Goal: Information Seeking & Learning: Learn about a topic

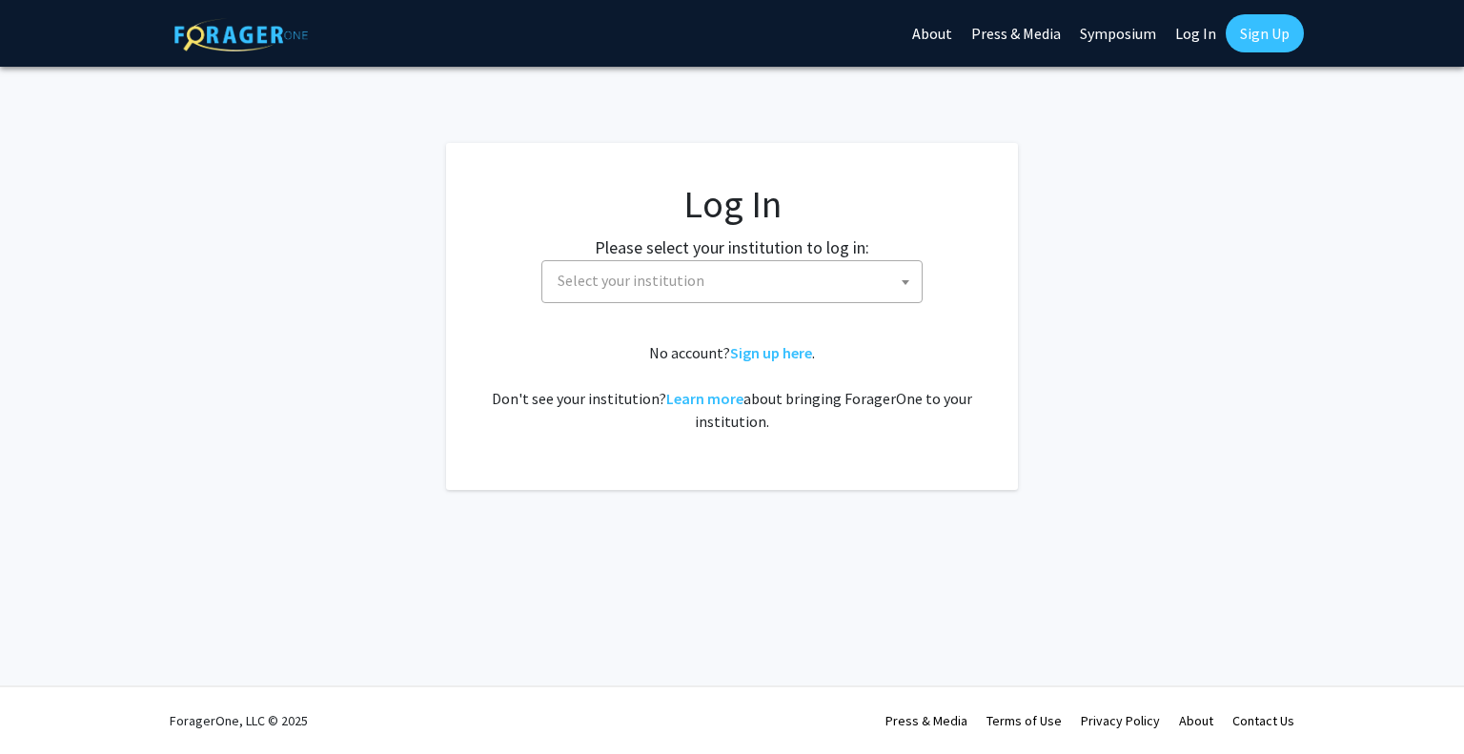
select select
click at [759, 312] on fg-card-body "Log In Please select your institution to log in: [GEOGRAPHIC_DATA] [GEOGRAPHIC_…" at bounding box center [732, 316] width 496 height 271
click at [721, 289] on span "Select your institution" at bounding box center [736, 280] width 372 height 39
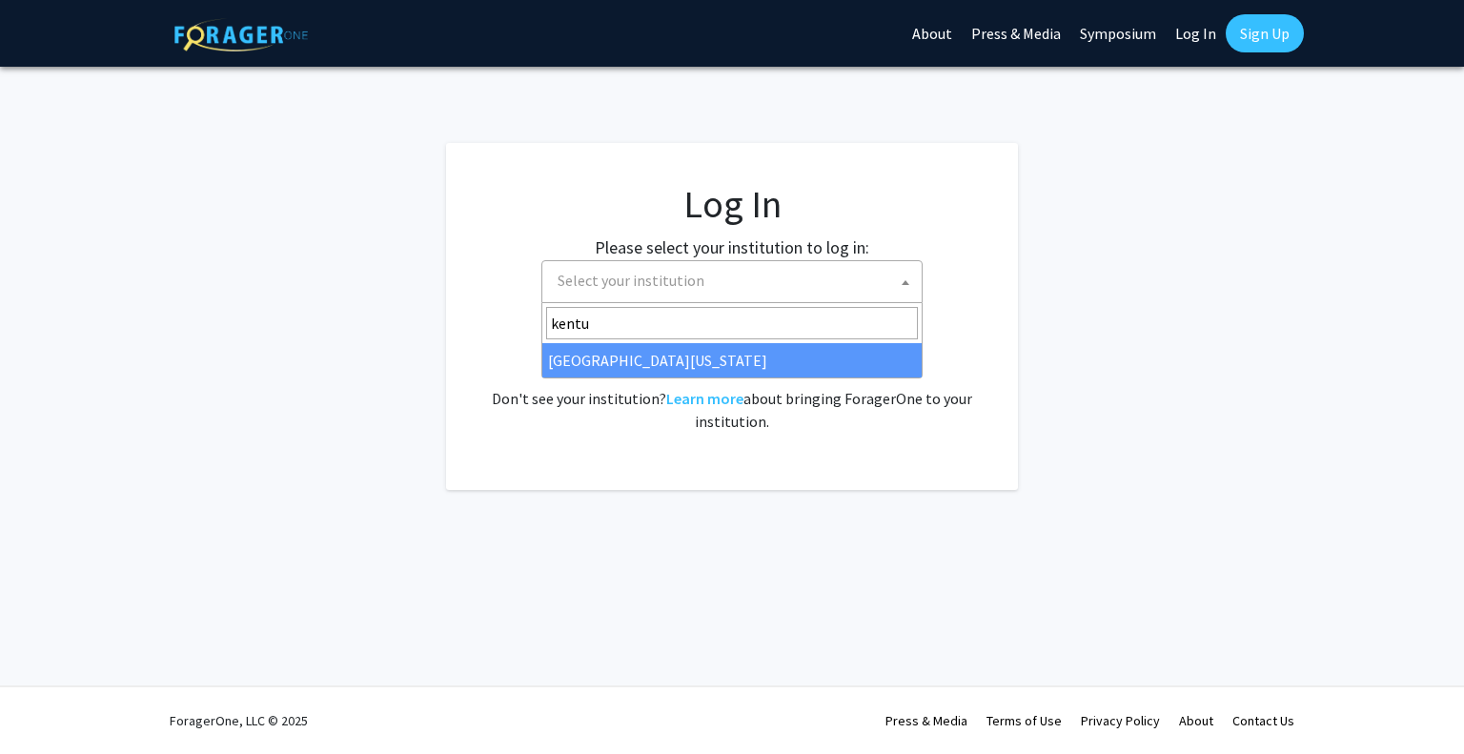
type input "kentu"
select select "13"
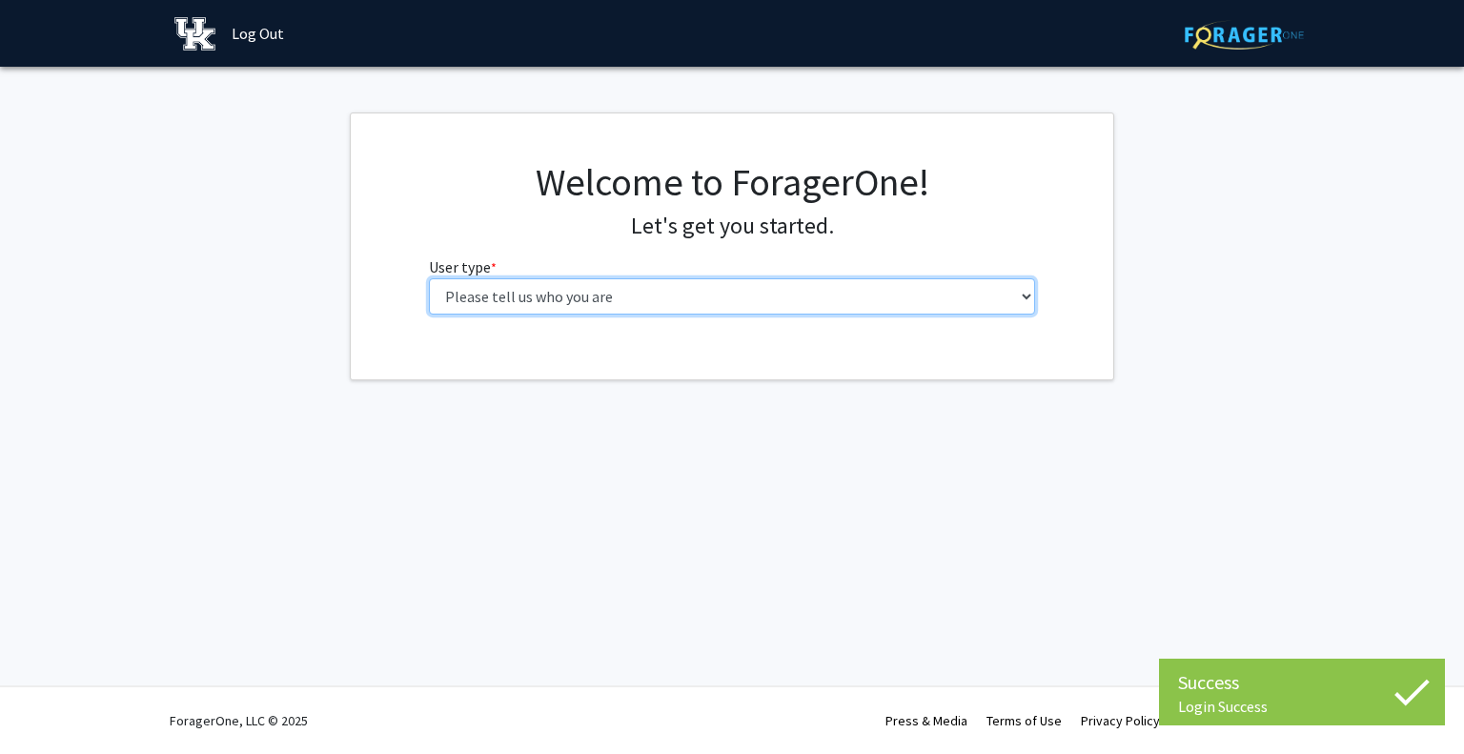
click at [841, 305] on select "Please tell us who you are Undergraduate Student Master's Student Doctoral Cand…" at bounding box center [732, 296] width 607 height 36
select select "1: undergrad"
click at [429, 278] on select "Please tell us who you are Undergraduate Student Master's Student Doctoral Cand…" at bounding box center [732, 296] width 607 height 36
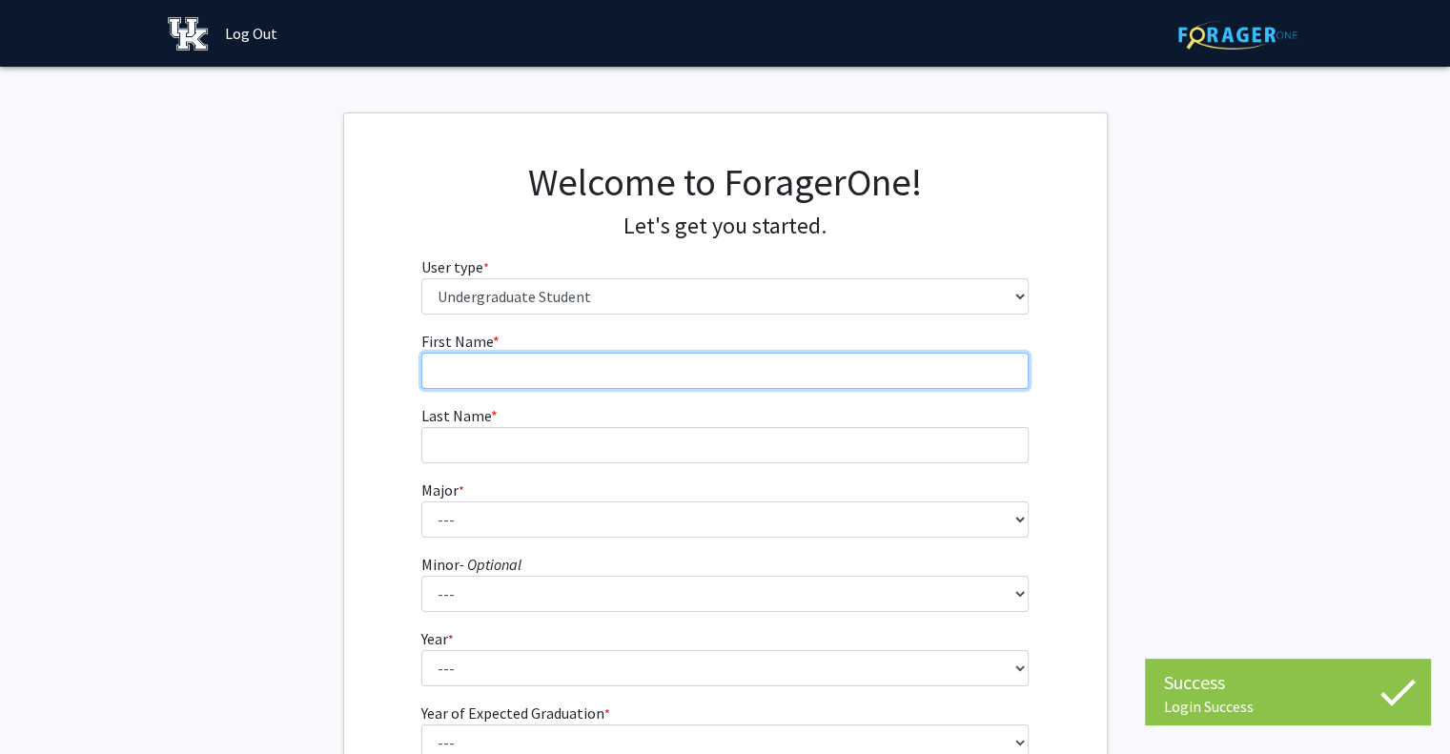
click at [575, 376] on input "First Name * required" at bounding box center [724, 371] width 607 height 36
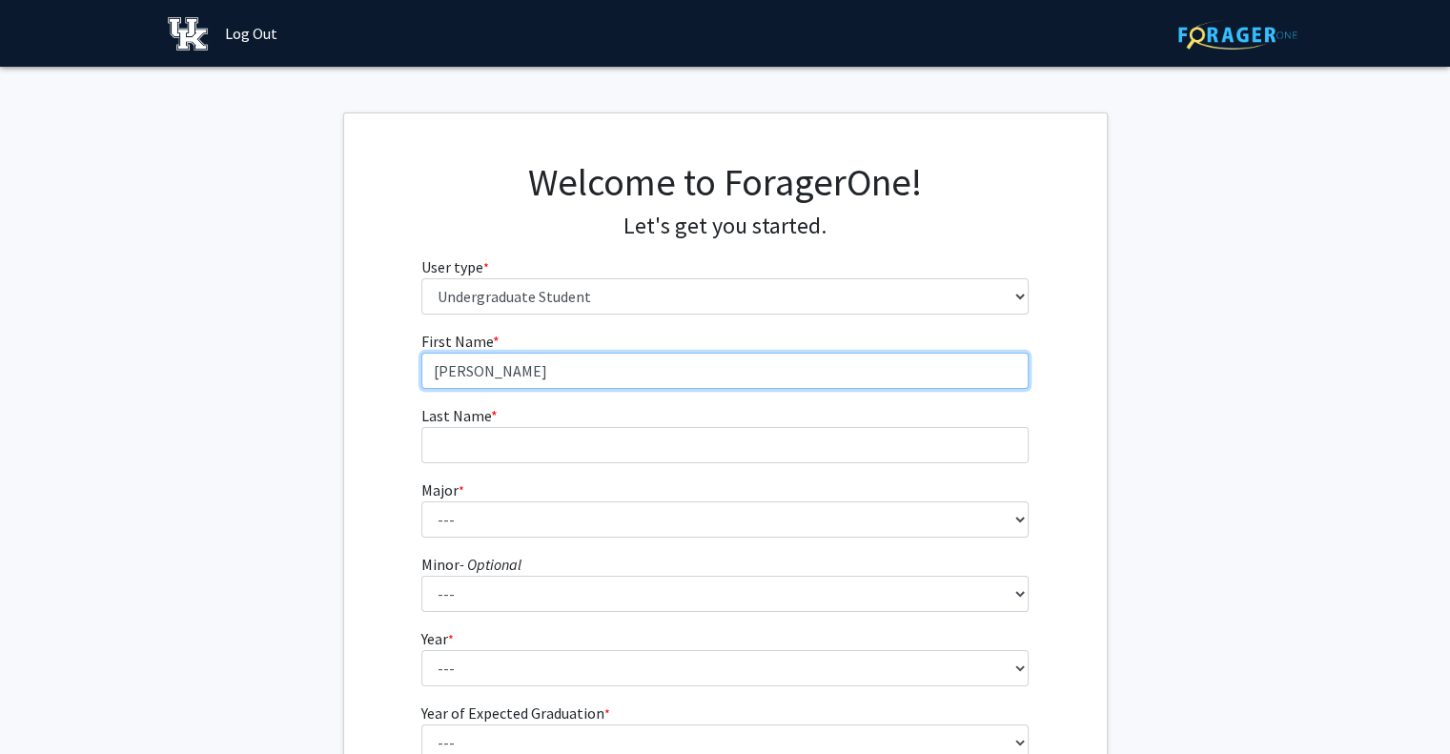
type input "[PERSON_NAME]"
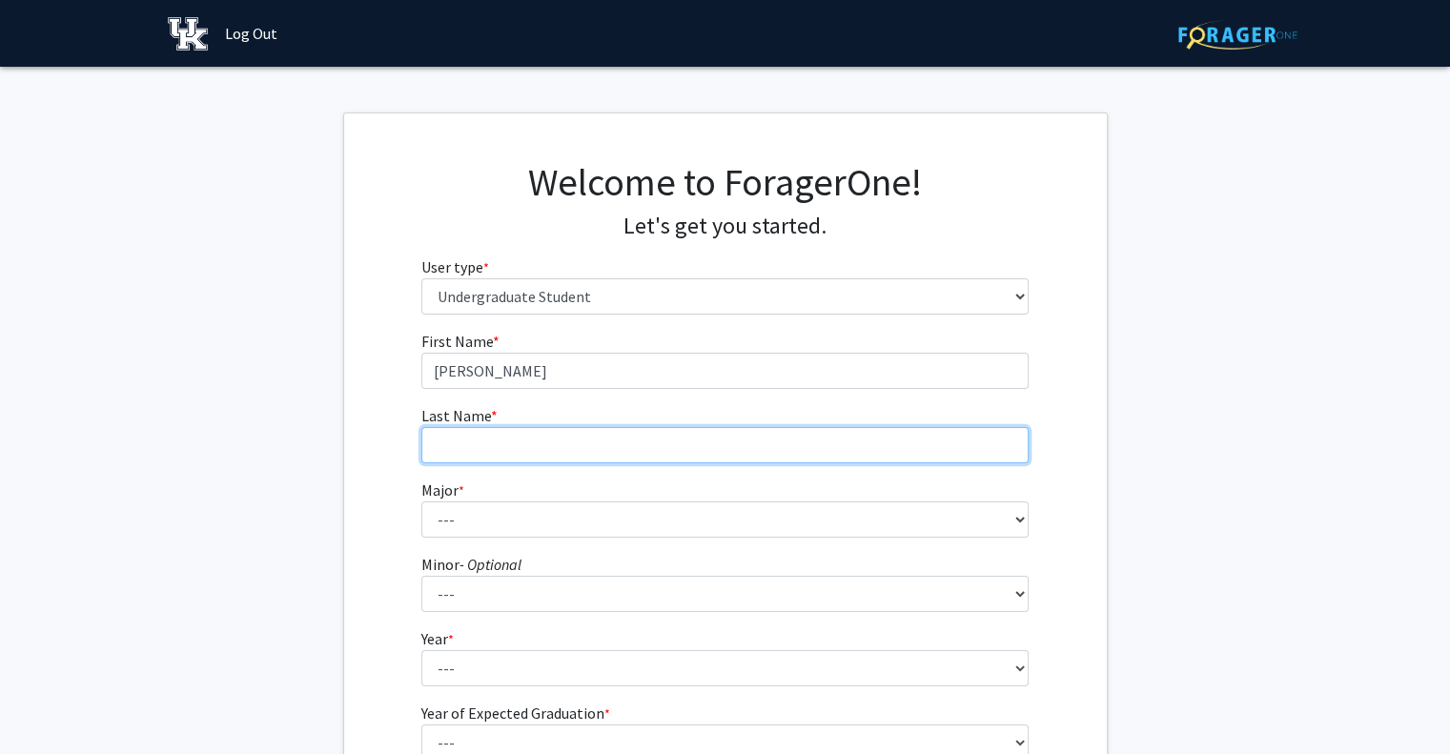
click at [454, 438] on input "Last Name * required" at bounding box center [724, 445] width 607 height 36
type input "Walls"
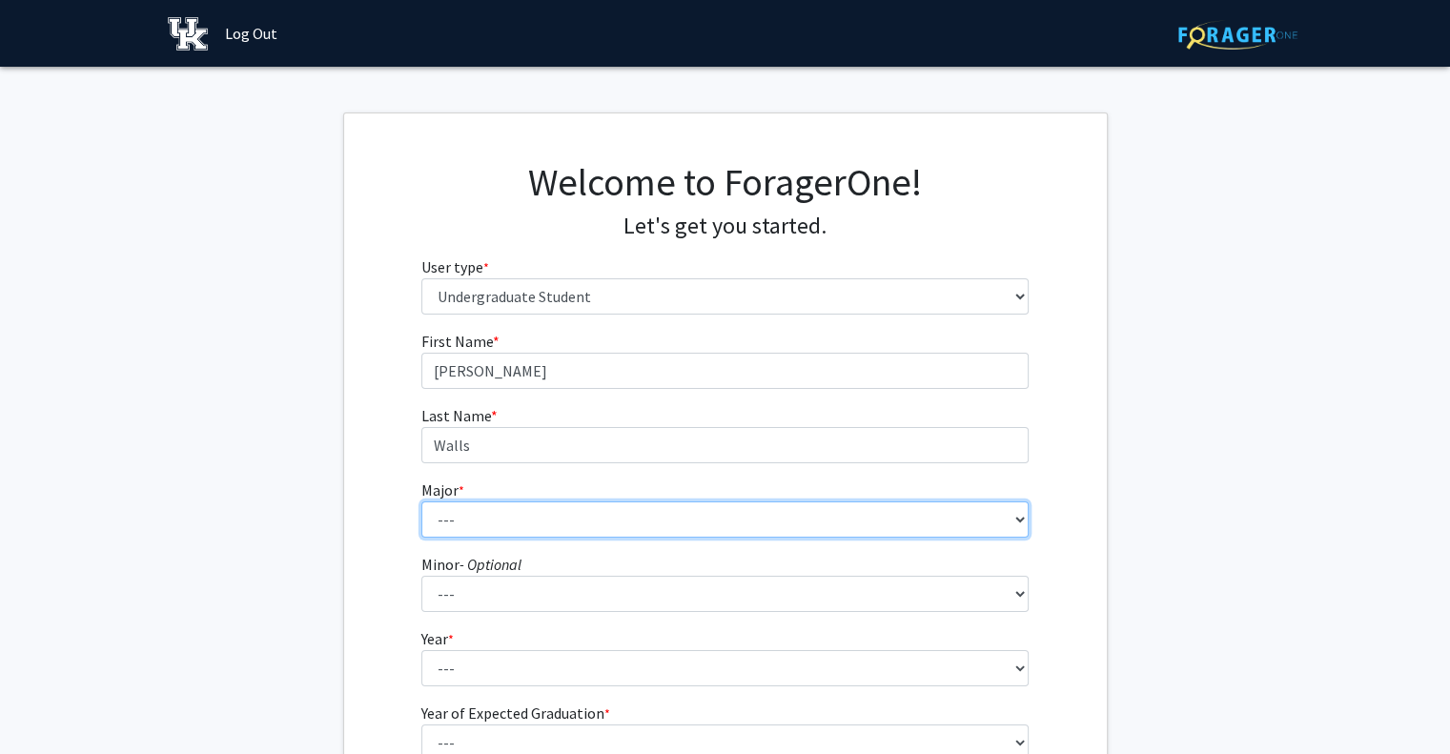
click at [450, 511] on select "--- Accounting Aerospace Engineering African American & Africana Studies Agricu…" at bounding box center [724, 519] width 607 height 36
select select "2: 839"
click at [421, 501] on select "--- Accounting Aerospace Engineering African American & Africana Studies Agricu…" at bounding box center [724, 519] width 607 height 36
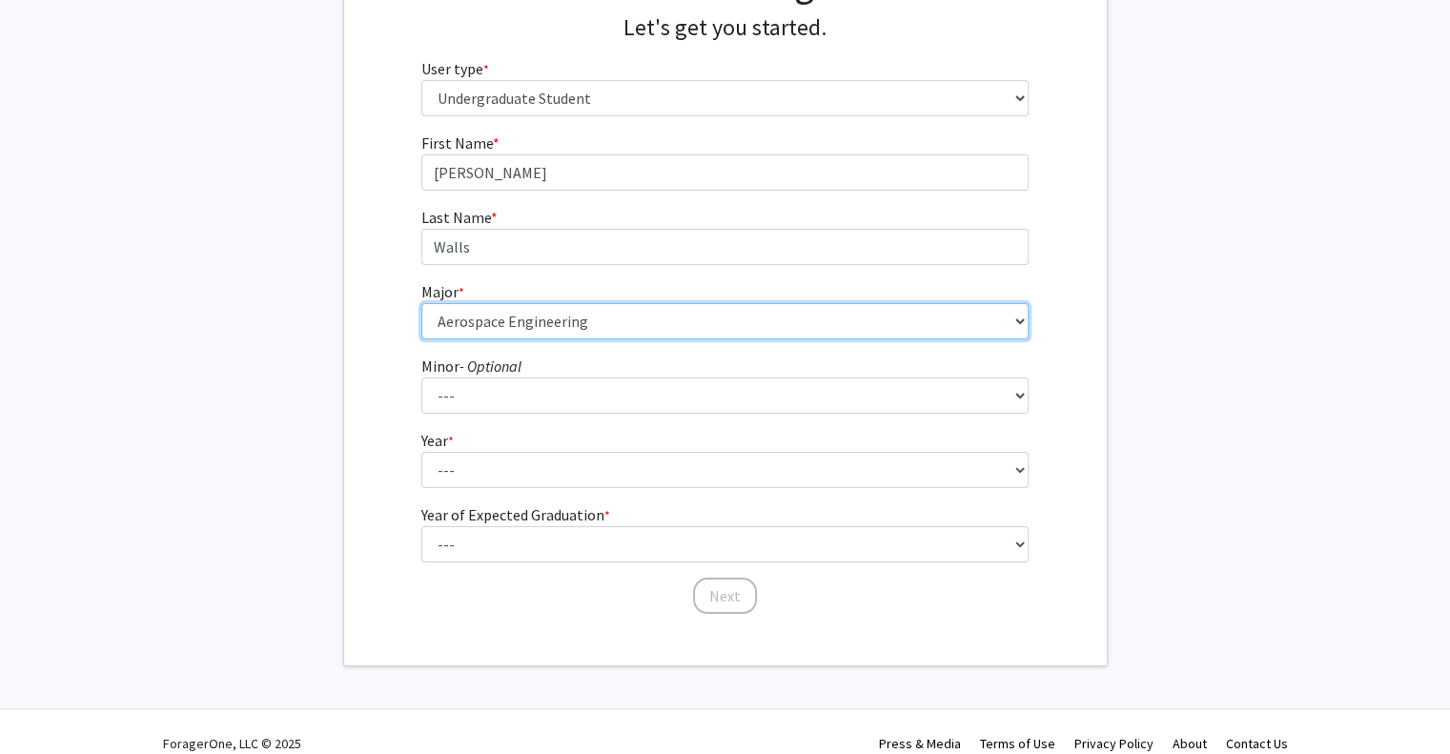
scroll to position [220, 0]
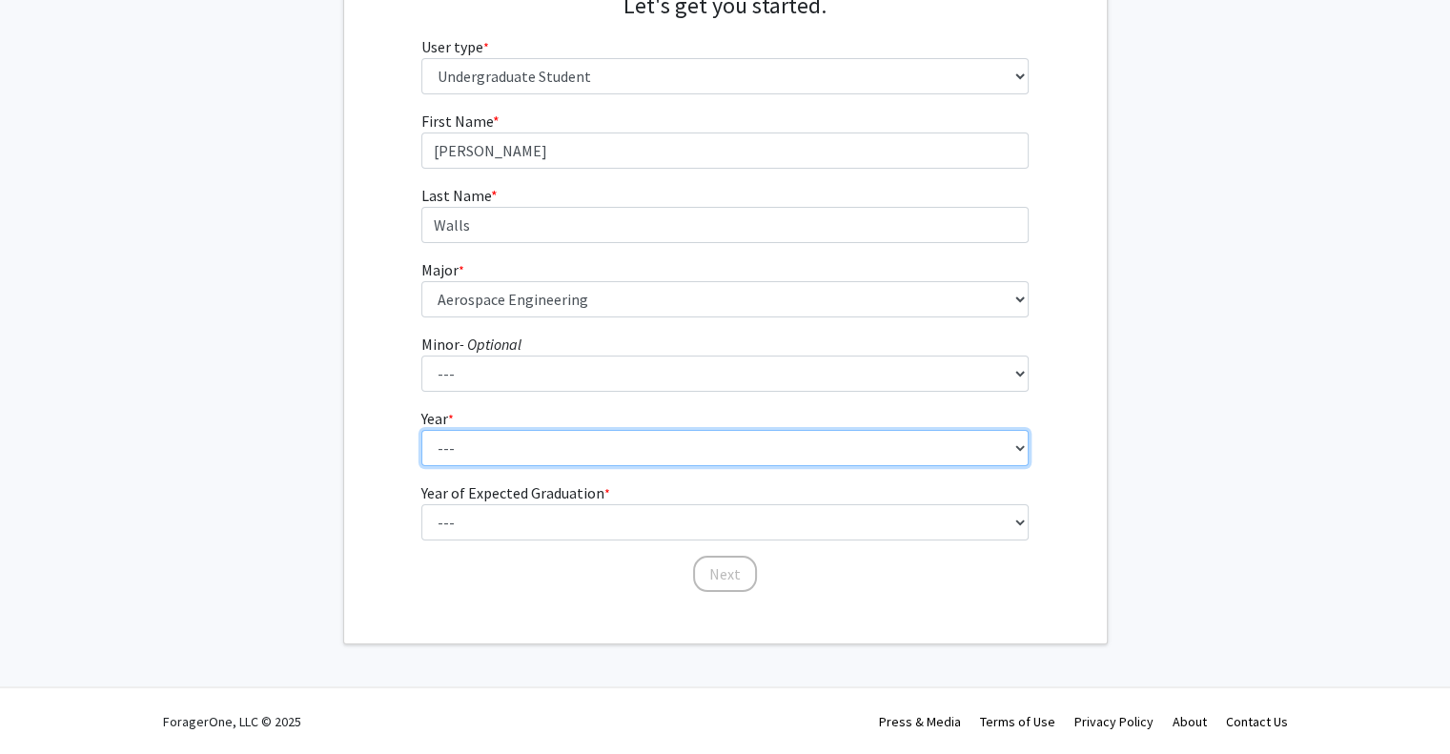
click at [465, 430] on select "--- First-year Sophomore Junior Senior Postbaccalaureate Certificate" at bounding box center [724, 448] width 607 height 36
select select "1: first-year"
click at [421, 430] on select "--- First-year Sophomore Junior Senior Postbaccalaureate Certificate" at bounding box center [724, 448] width 607 height 36
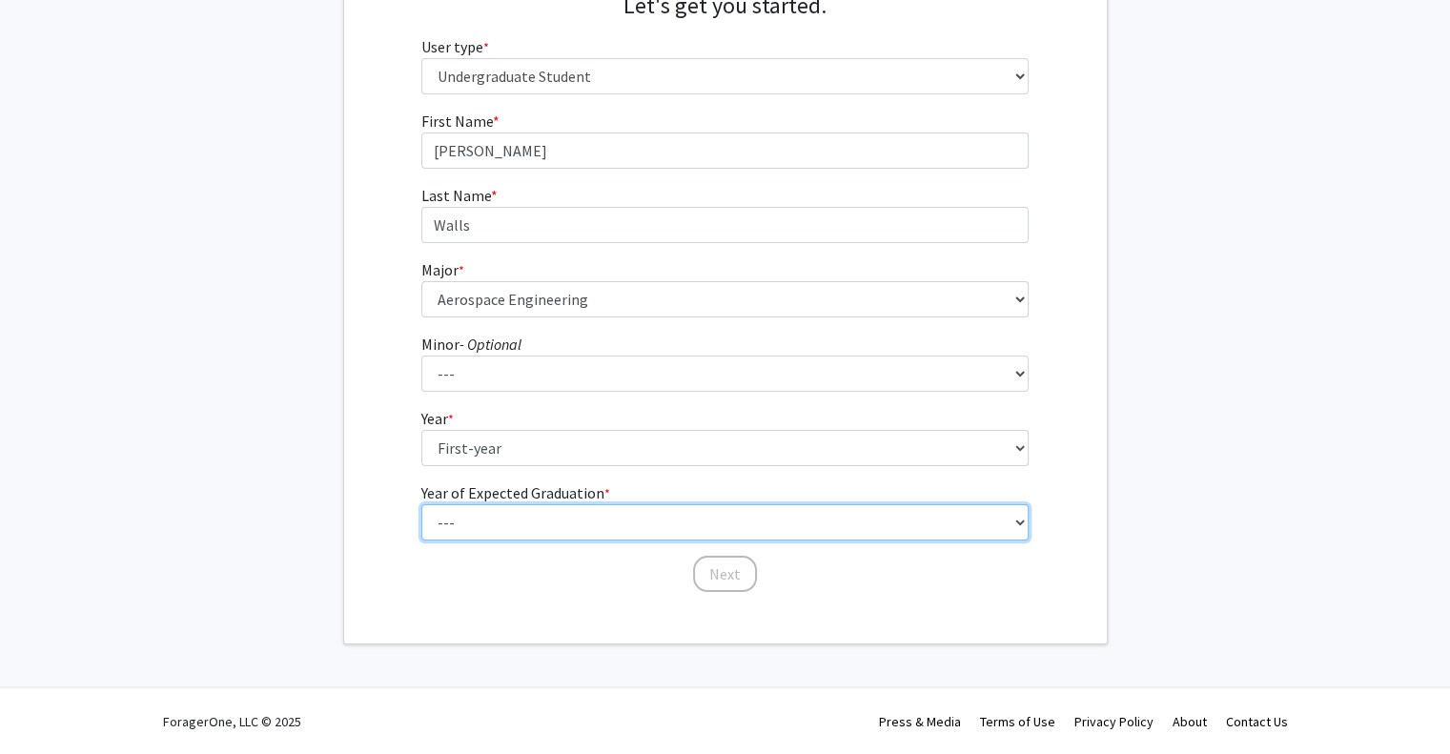
click at [523, 508] on select "--- 2025 2026 2027 2028 2029 2030 2031 2032 2033 2034" at bounding box center [724, 522] width 607 height 36
select select "5: 2029"
click at [421, 504] on select "--- 2025 2026 2027 2028 2029 2030 2031 2032 2033 2034" at bounding box center [724, 522] width 607 height 36
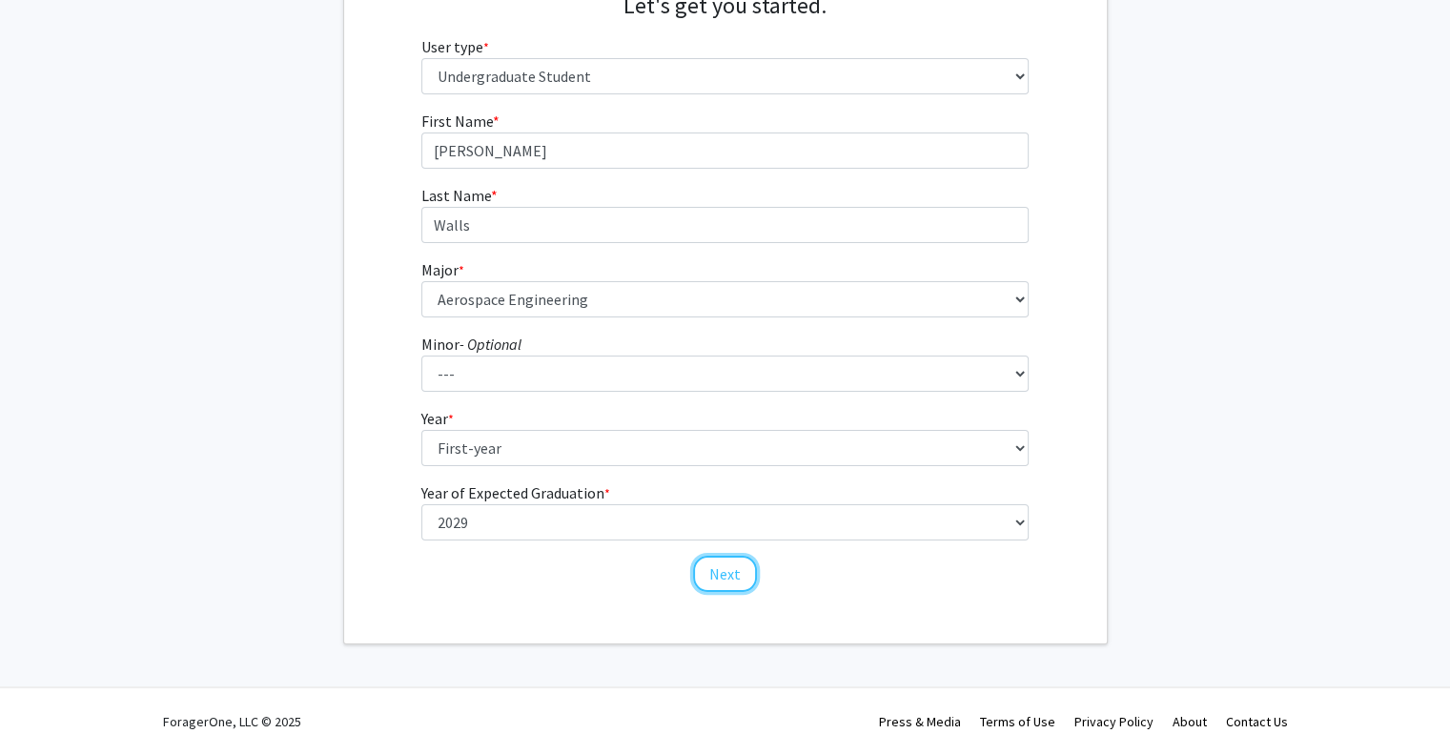
click at [713, 583] on button "Next" at bounding box center [725, 574] width 64 height 36
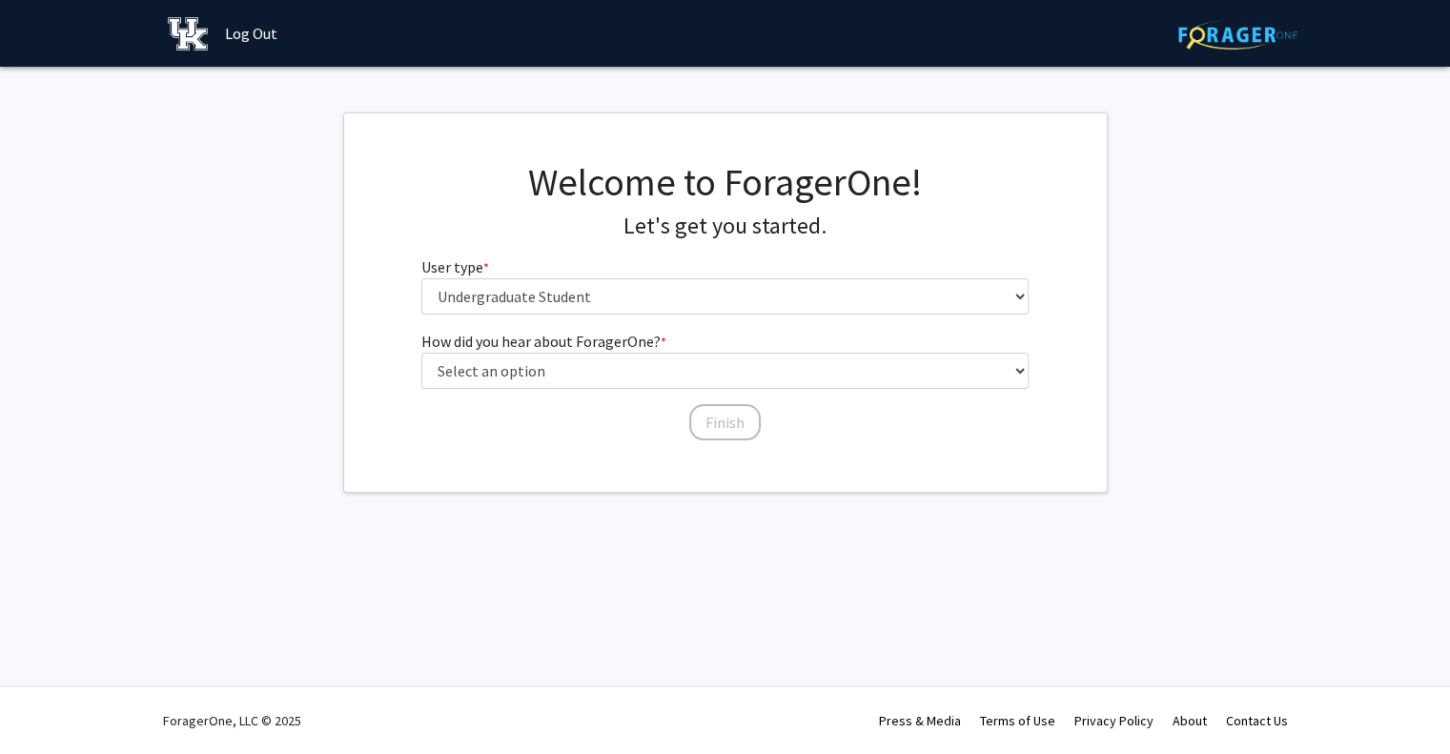
scroll to position [0, 0]
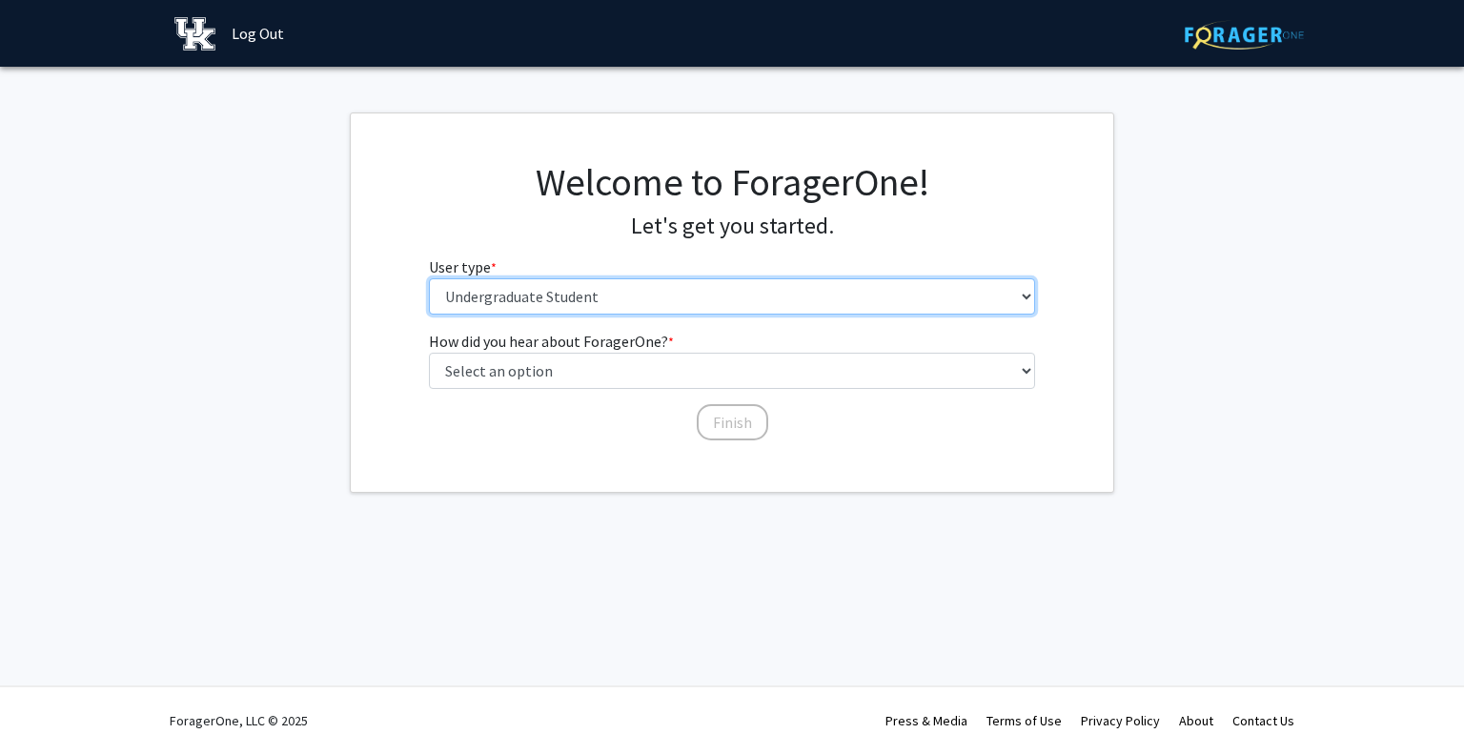
click at [567, 301] on select "Please tell us who you are Undergraduate Student Master's Student Doctoral Cand…" at bounding box center [732, 296] width 607 height 36
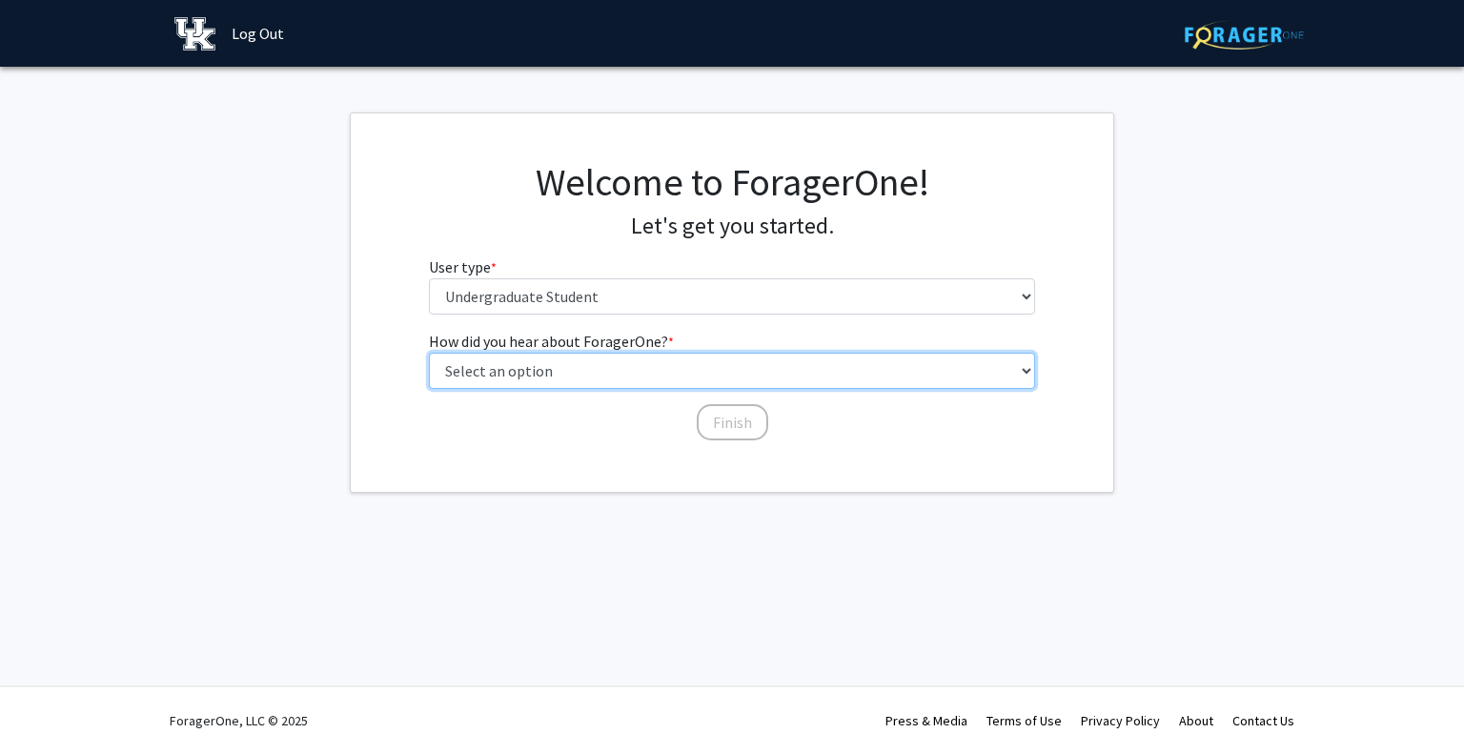
click at [541, 368] on select "Select an option Peer/student recommendation Faculty/staff recommendation Unive…" at bounding box center [732, 371] width 607 height 36
select select "3: university_website"
click at [429, 353] on select "Select an option Peer/student recommendation Faculty/staff recommendation Unive…" at bounding box center [732, 371] width 607 height 36
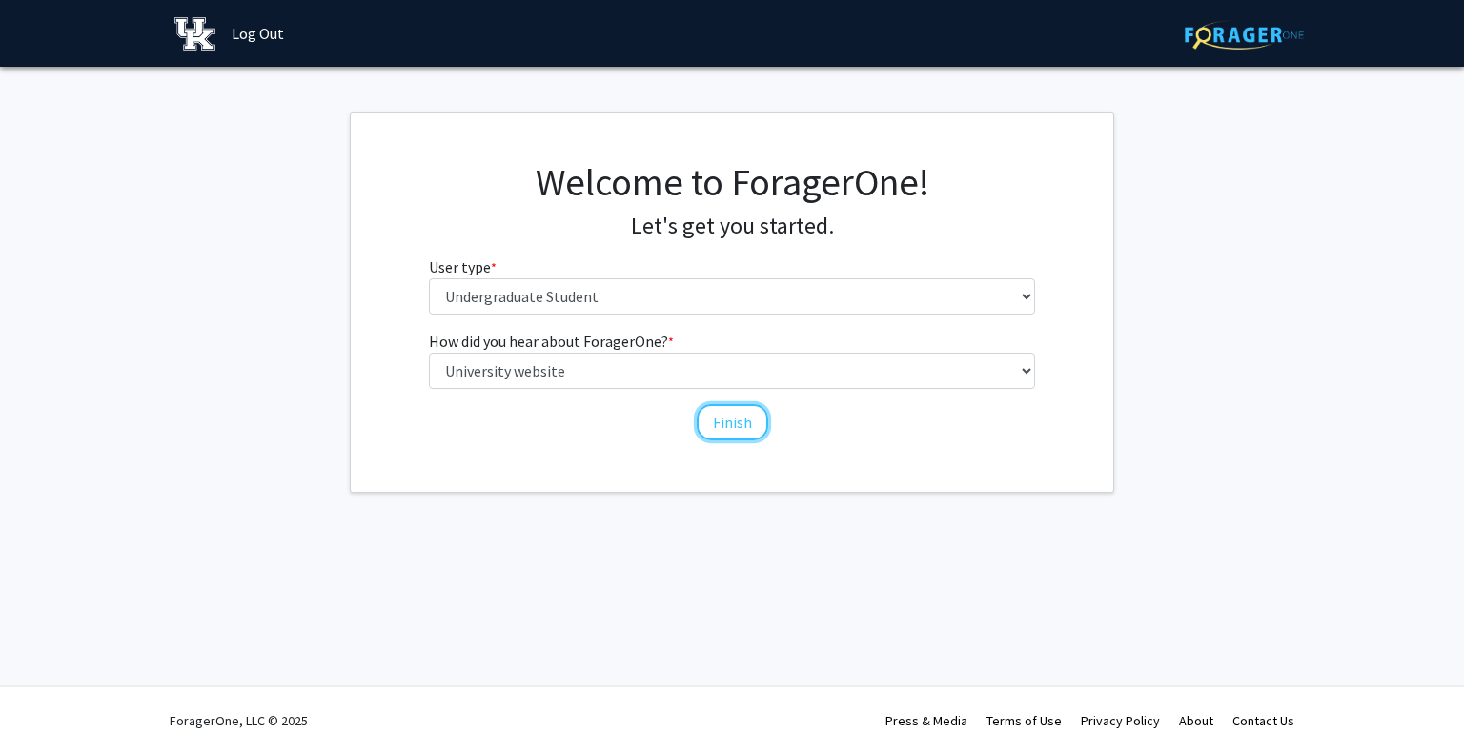
click at [728, 417] on button "Finish" at bounding box center [732, 422] width 71 height 36
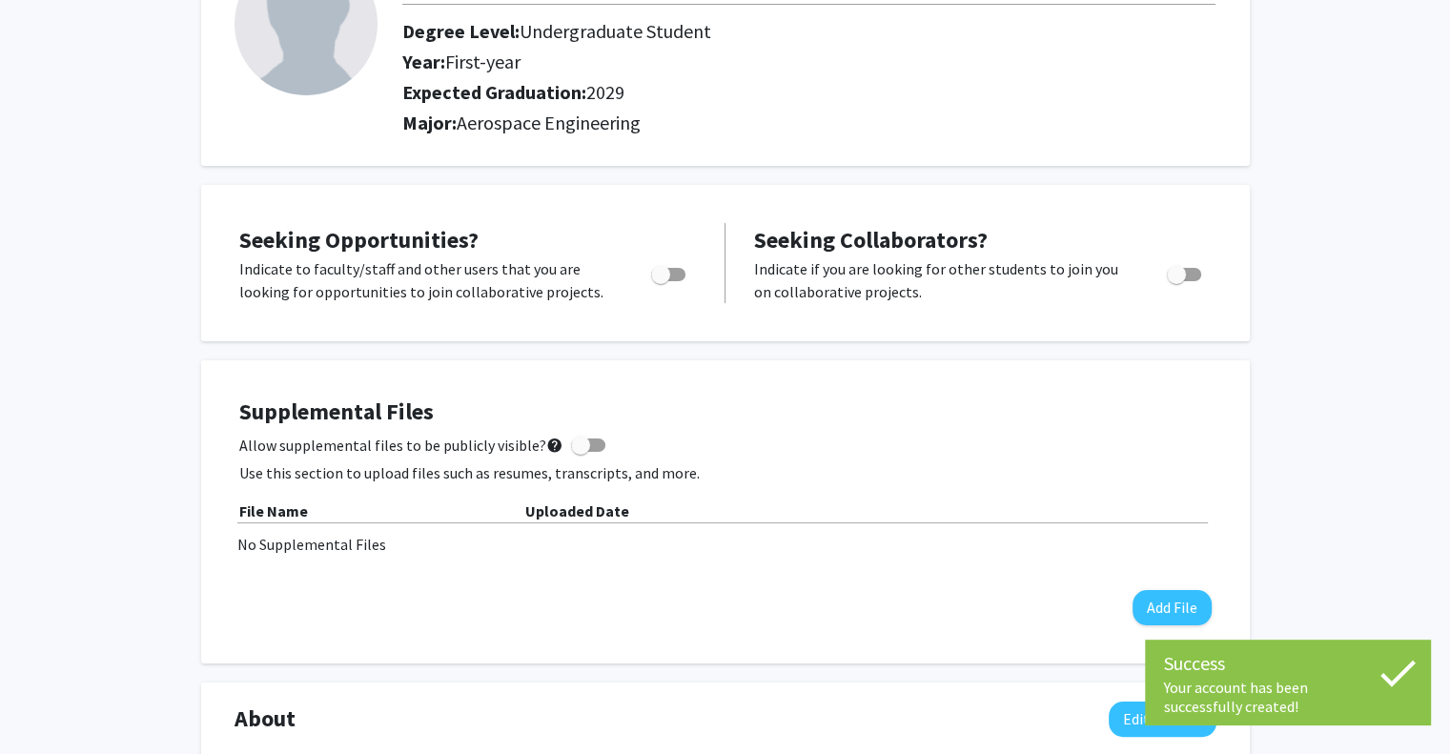
scroll to position [174, 0]
click at [661, 269] on span "Toggle" at bounding box center [660, 273] width 19 height 19
click at [661, 280] on input "Are you actively seeking opportunities?" at bounding box center [660, 280] width 1 height 1
checkbox input "true"
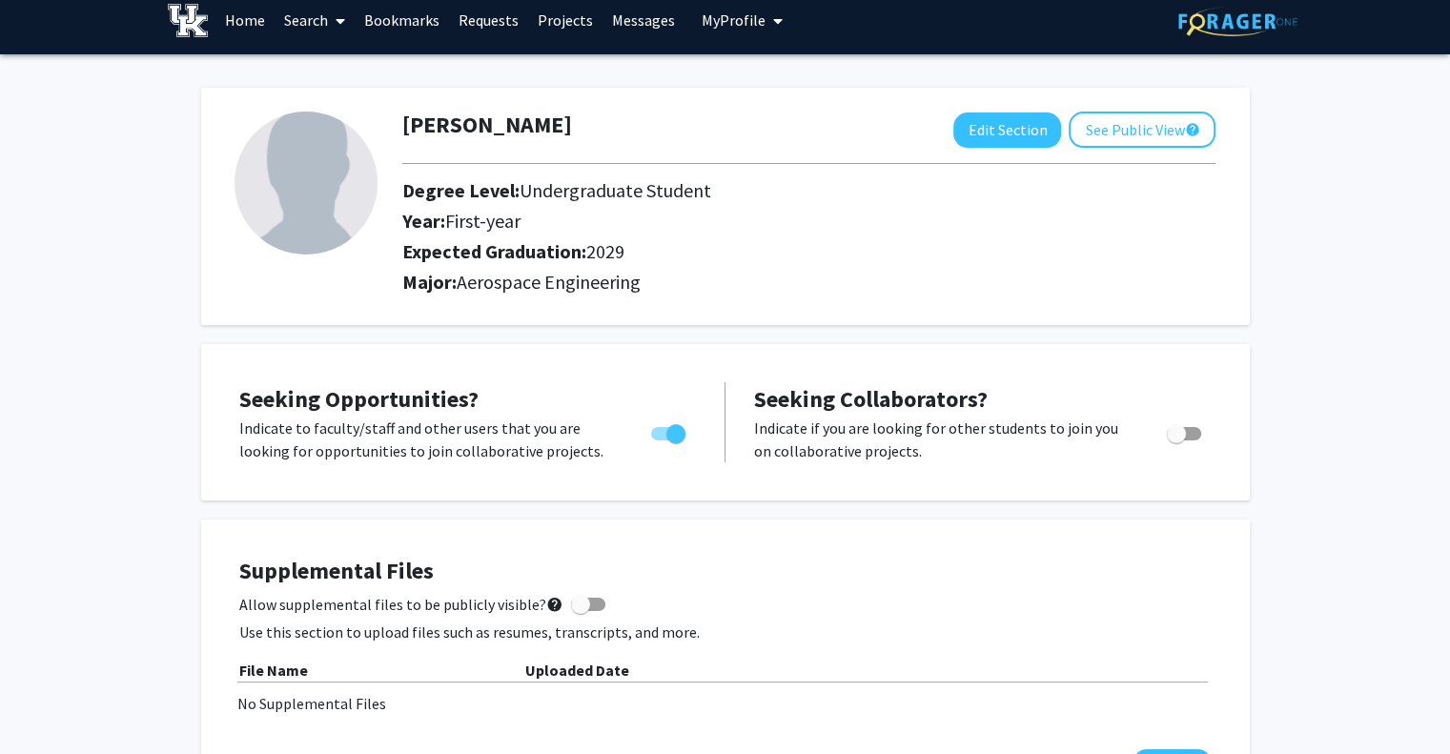
scroll to position [13, 0]
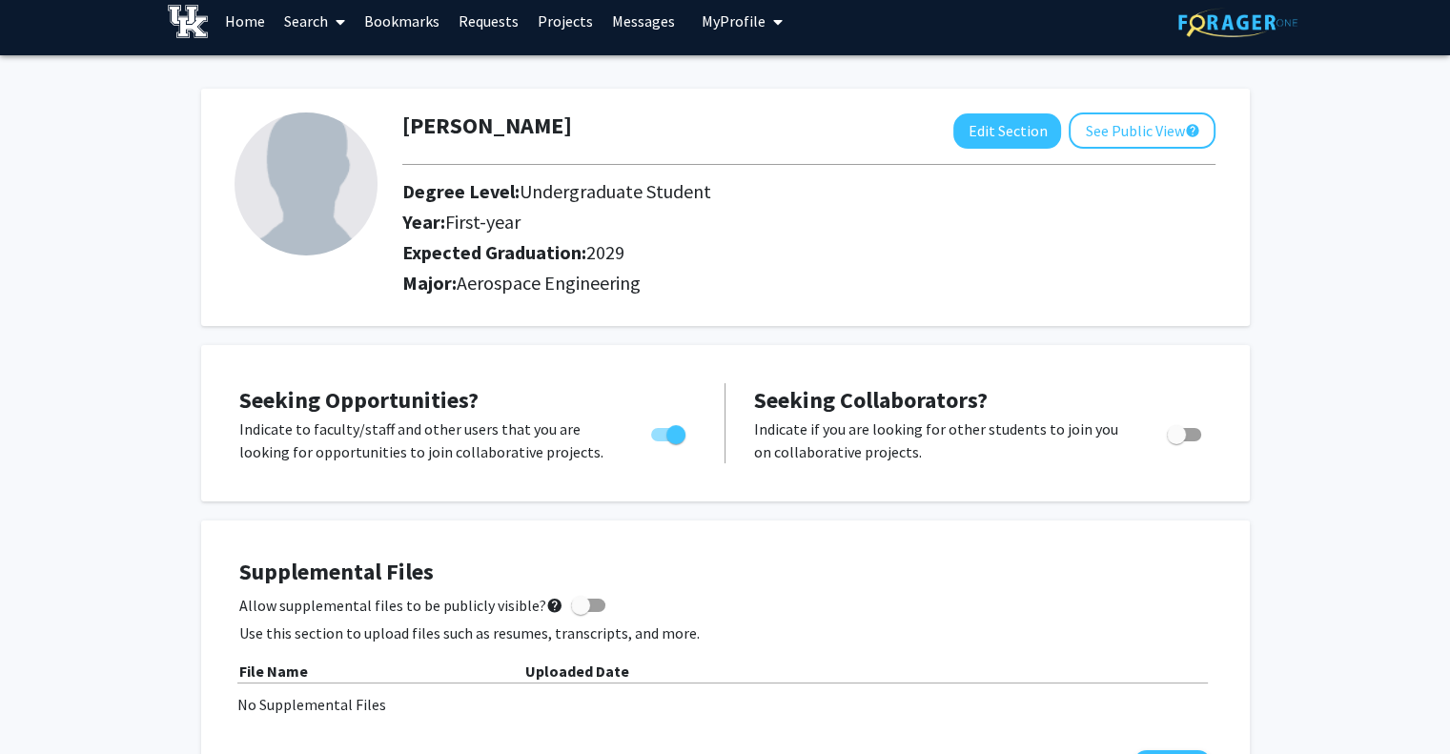
click at [303, 18] on link "Search" at bounding box center [315, 21] width 80 height 67
click at [326, 113] on span "Students" at bounding box center [333, 112] width 116 height 38
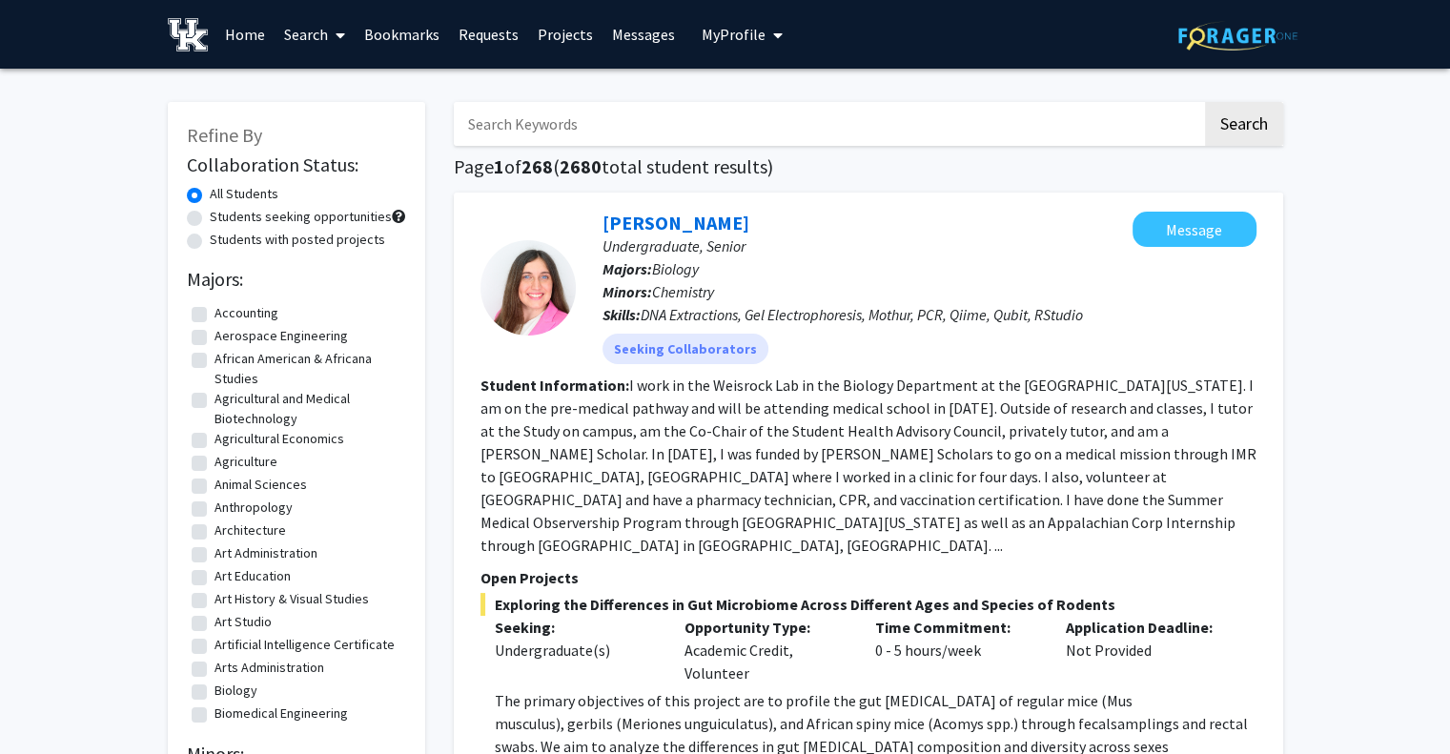
click at [310, 51] on link "Search" at bounding box center [315, 34] width 80 height 67
click at [320, 41] on link "Search" at bounding box center [315, 34] width 80 height 67
click at [324, 87] on span "Faculty/Staff" at bounding box center [345, 88] width 140 height 38
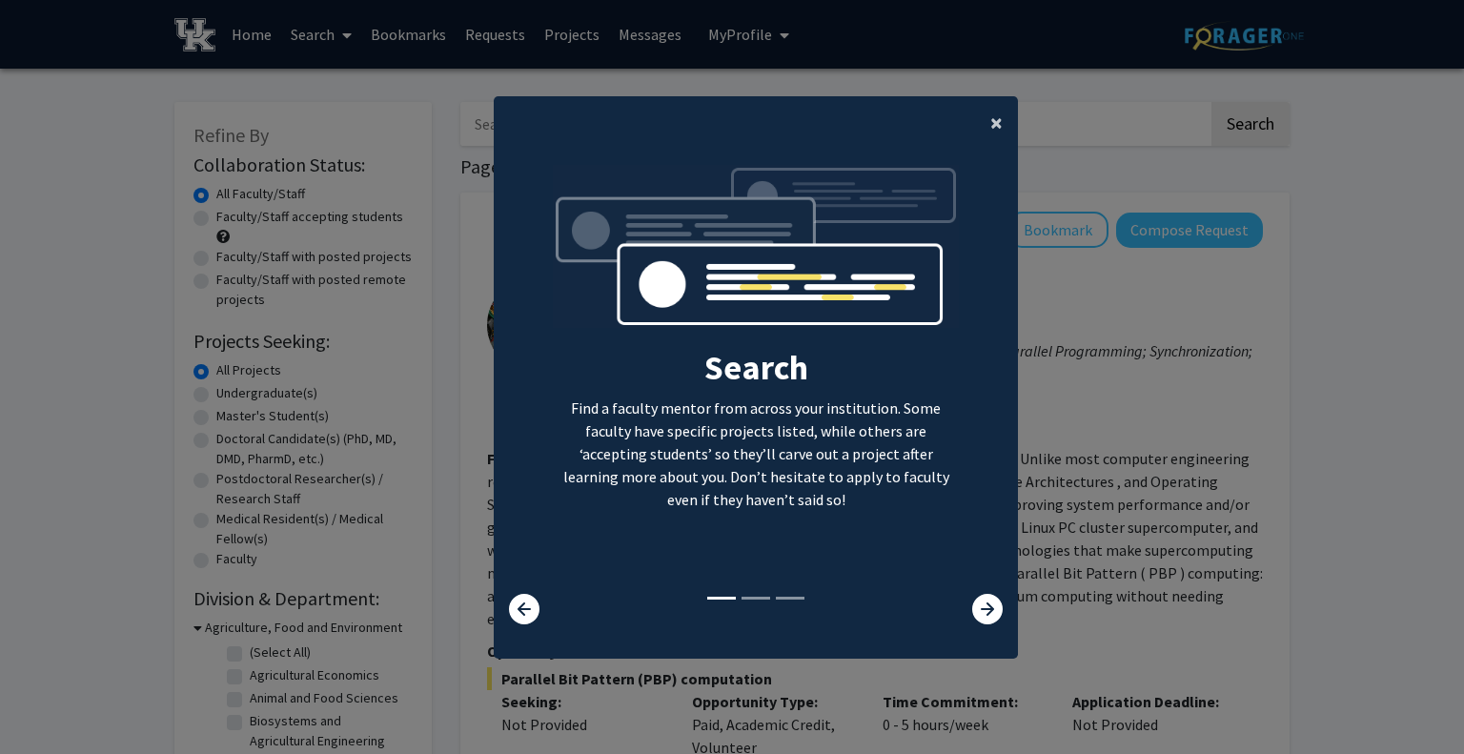
click at [977, 127] on button "×" at bounding box center [996, 122] width 43 height 53
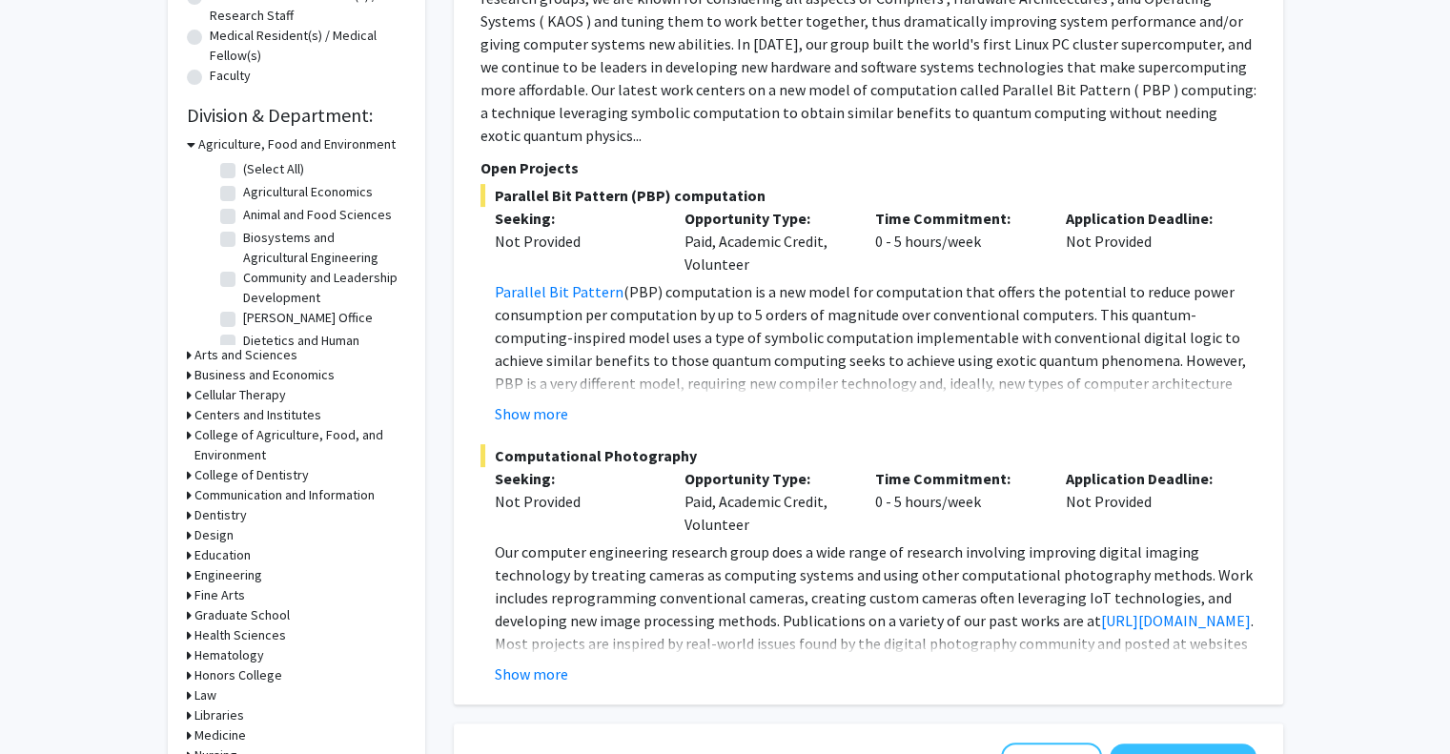
scroll to position [458, 0]
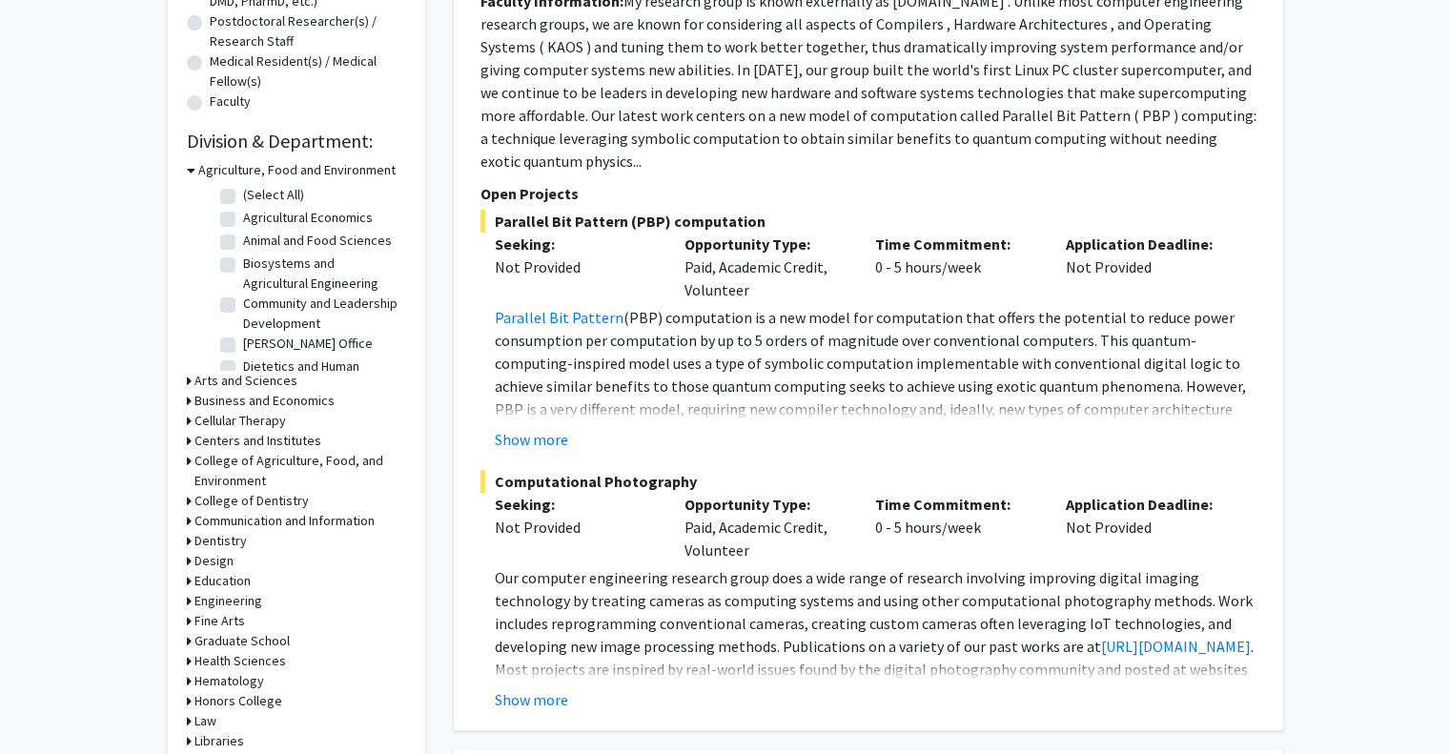
click at [215, 171] on h3 "Agriculture, Food and Environment" at bounding box center [296, 170] width 197 height 20
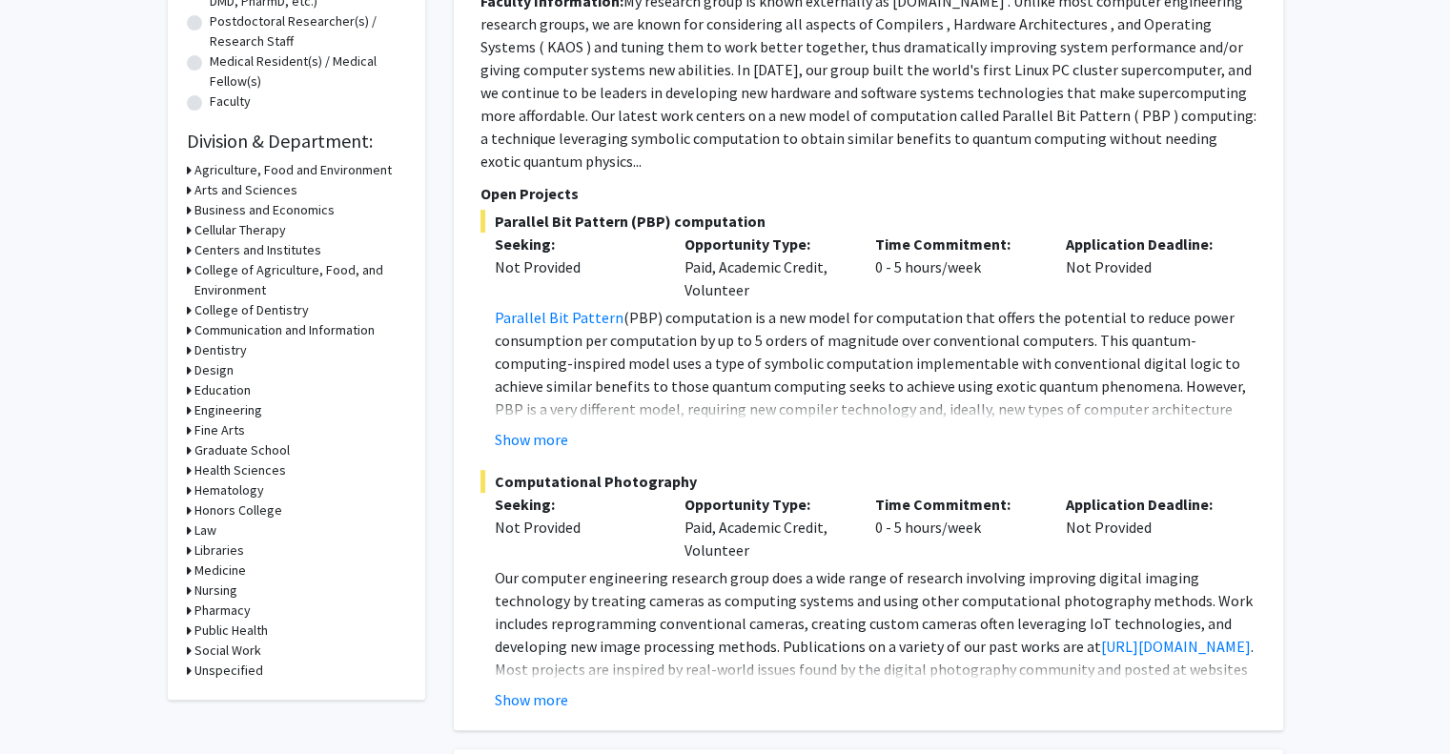
click at [208, 409] on h3 "Engineering" at bounding box center [228, 410] width 68 height 20
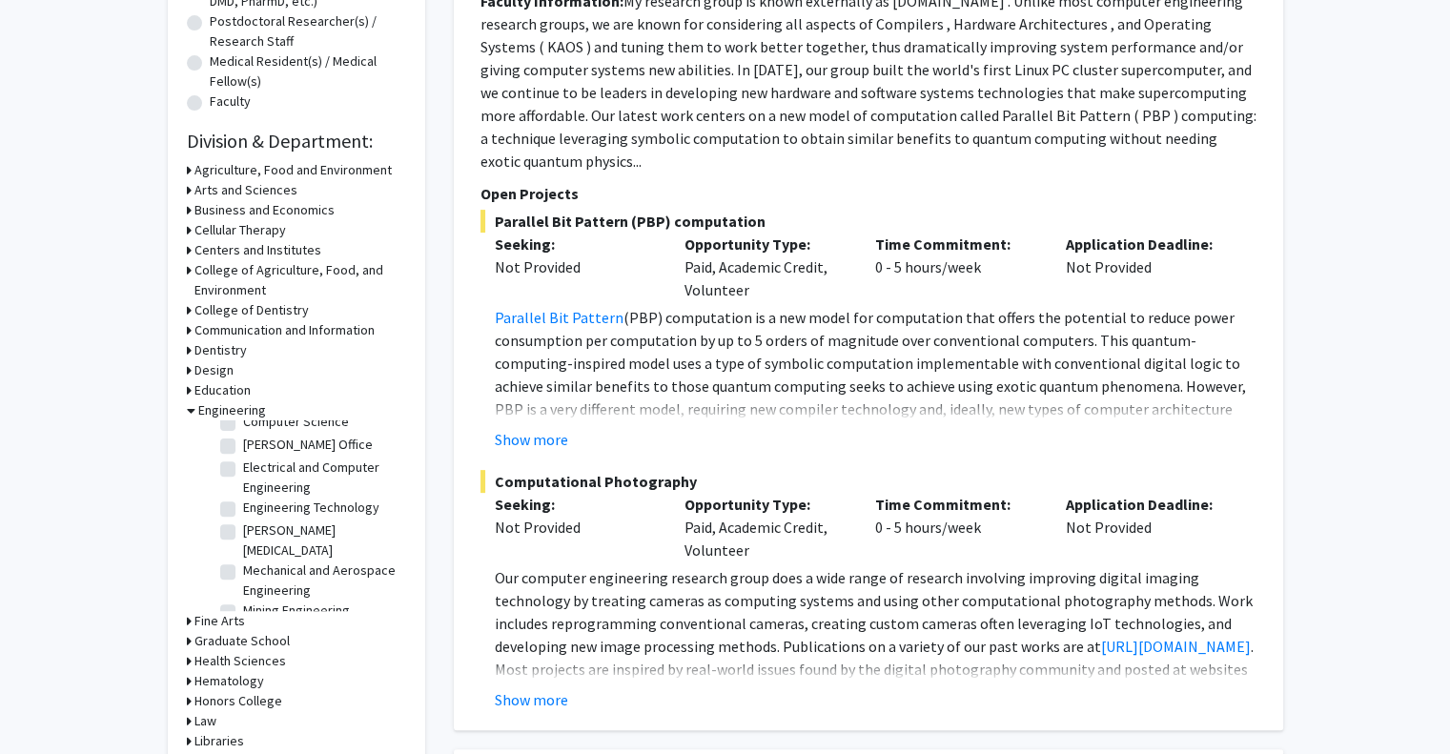
scroll to position [145, 0]
click at [243, 538] on label "Mechanical and Aerospace Engineering" at bounding box center [322, 558] width 158 height 40
click at [243, 538] on input "Mechanical and Aerospace Engineering" at bounding box center [249, 544] width 12 height 12
checkbox input "true"
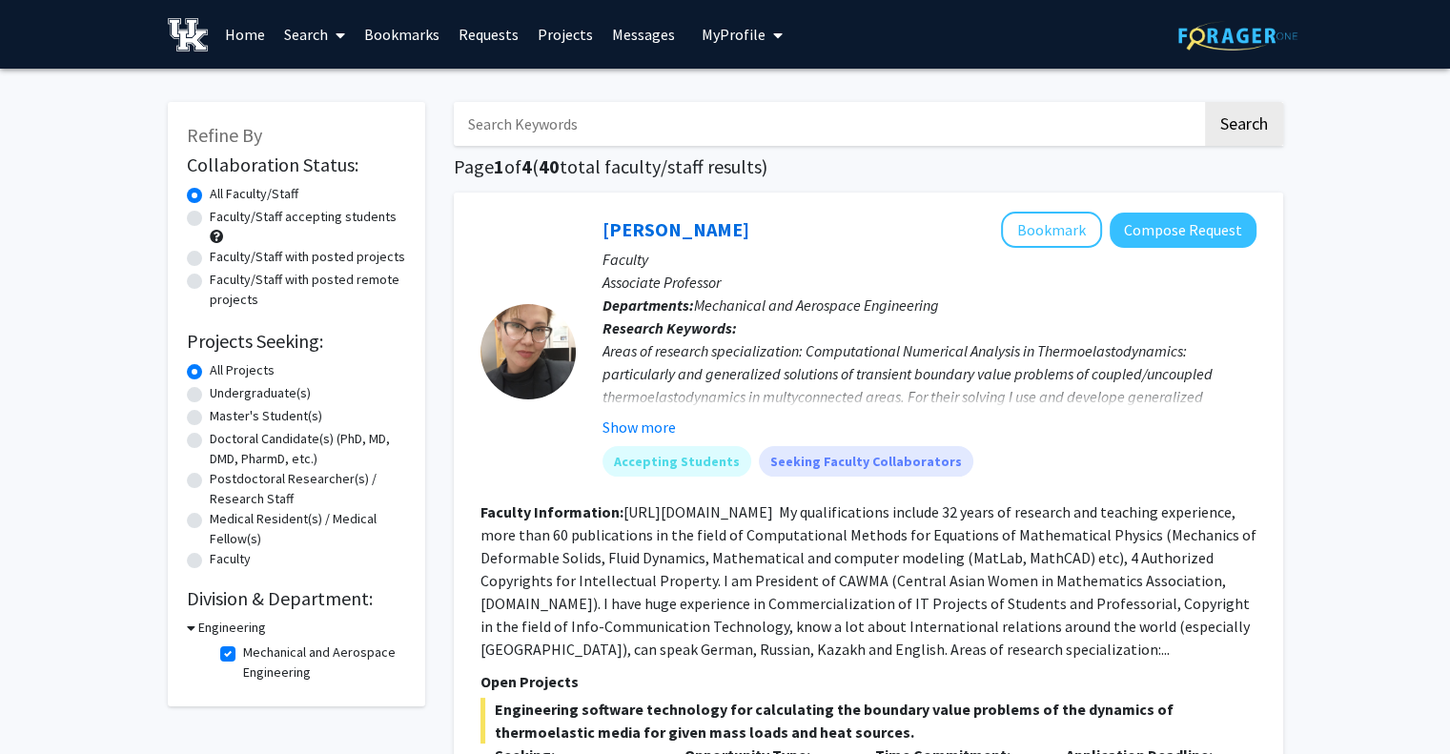
click at [210, 215] on label "Faculty/Staff accepting students" at bounding box center [303, 217] width 187 height 20
click at [210, 215] on input "Faculty/Staff accepting students" at bounding box center [216, 213] width 12 height 12
radio input "true"
click at [322, 26] on link "Search" at bounding box center [315, 34] width 80 height 67
click at [315, 123] on span "Students" at bounding box center [333, 126] width 116 height 38
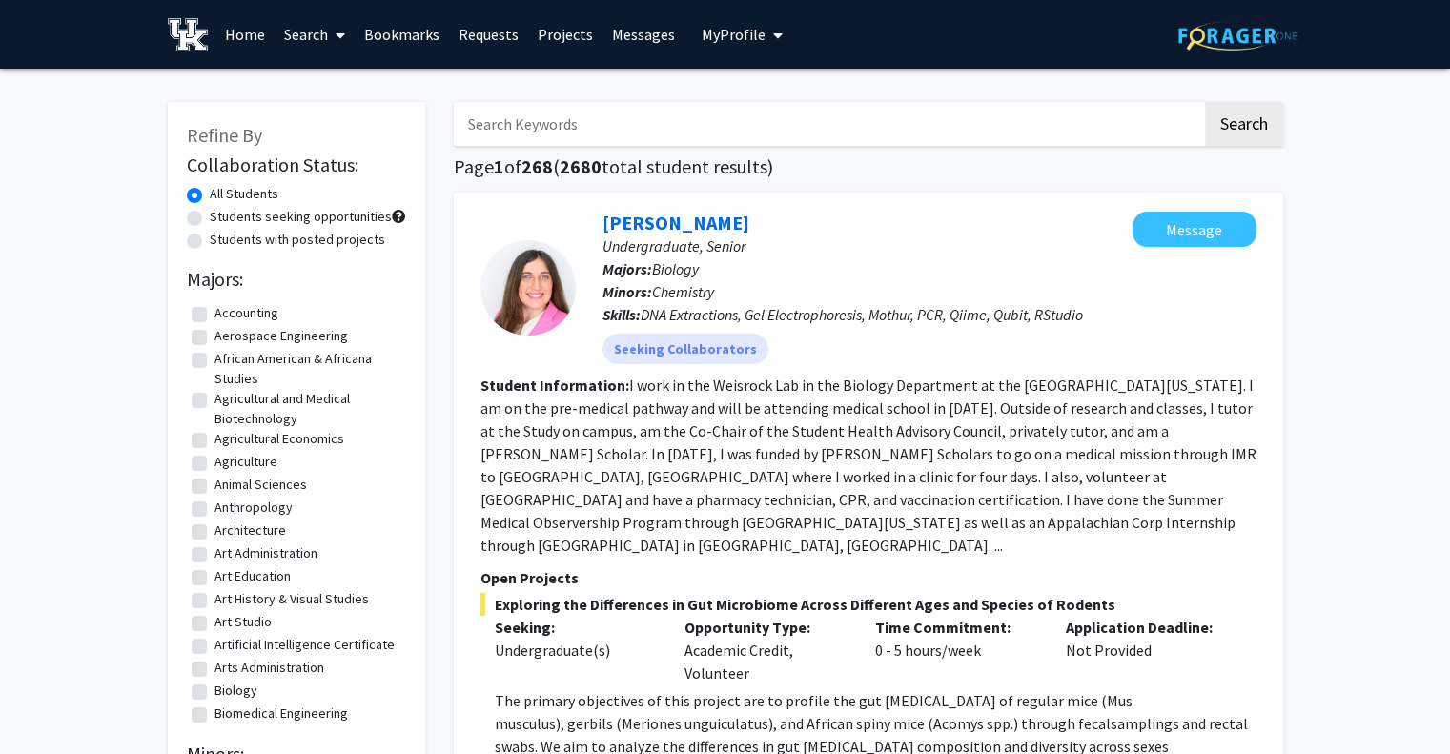
click at [214, 336] on label "Aerospace Engineering" at bounding box center [280, 336] width 133 height 20
click at [214, 336] on input "Aerospace Engineering" at bounding box center [220, 332] width 12 height 12
checkbox input "true"
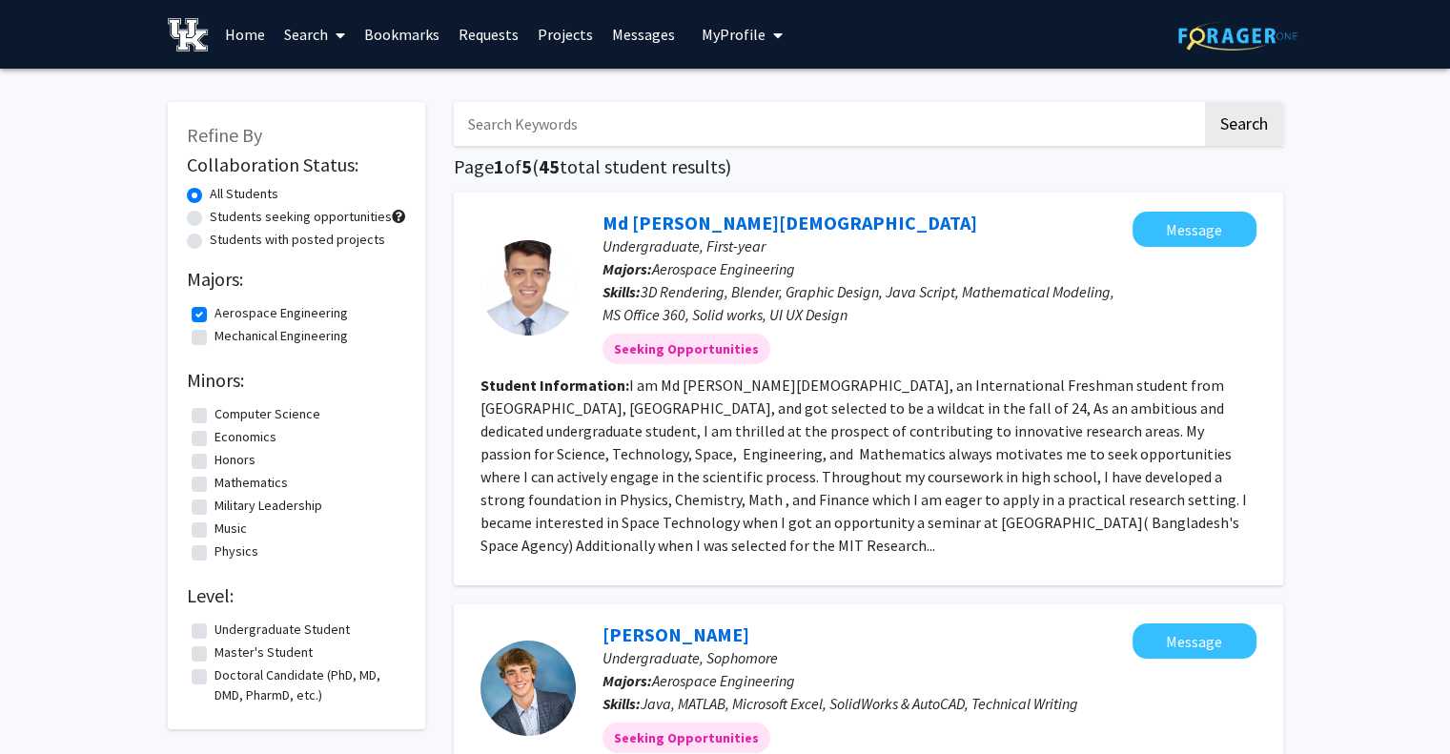
click at [248, 28] on link "Home" at bounding box center [244, 34] width 59 height 67
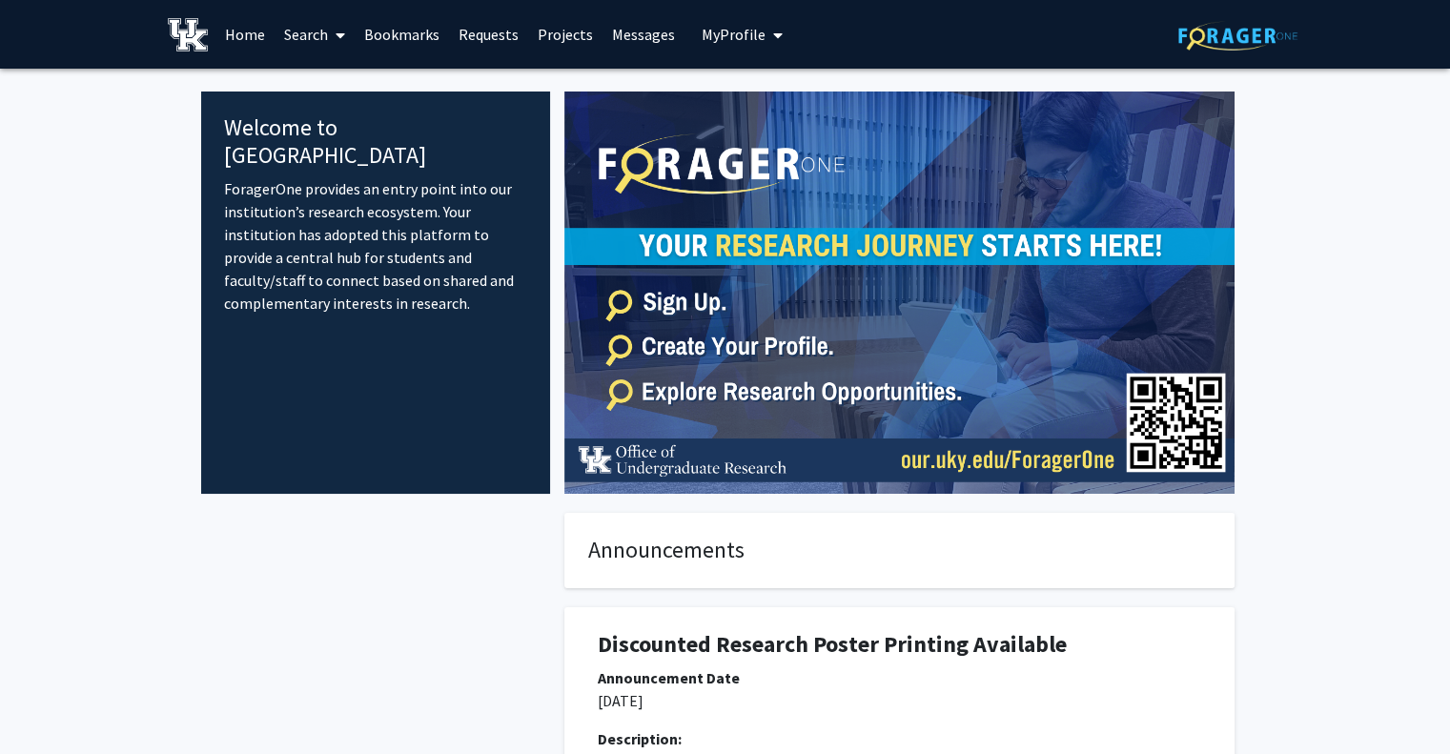
click at [539, 33] on link "Projects" at bounding box center [565, 34] width 74 height 67
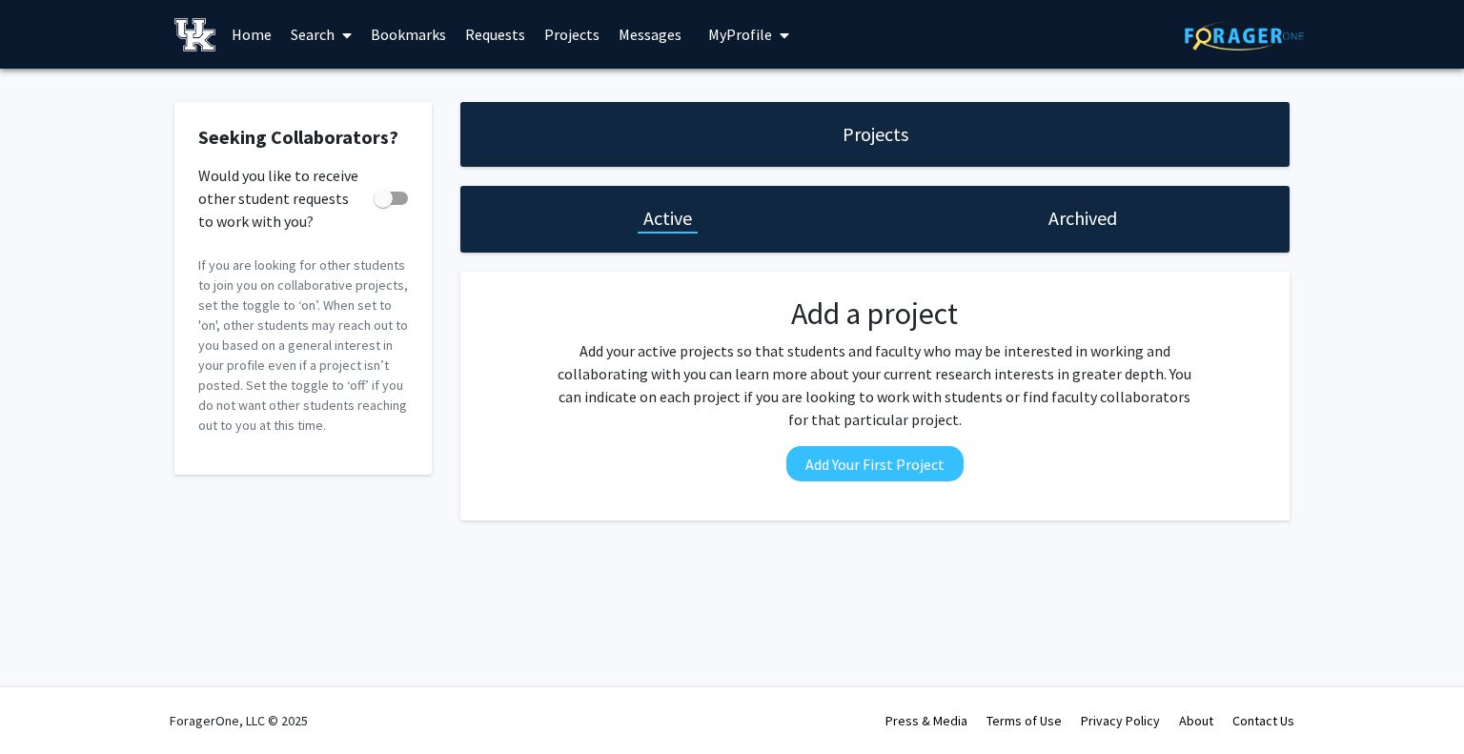
click at [496, 36] on link "Requests" at bounding box center [495, 34] width 79 height 67
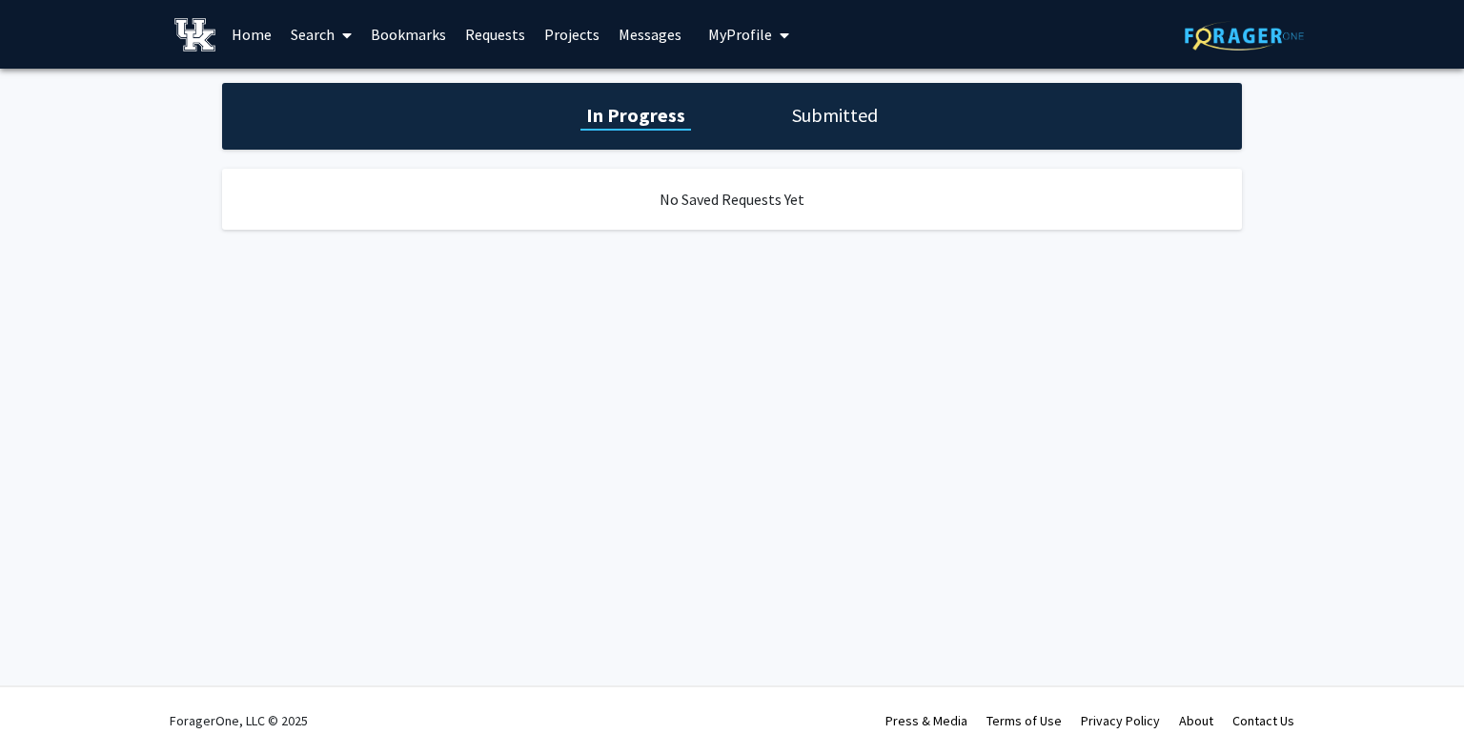
click at [320, 33] on link "Search" at bounding box center [321, 34] width 80 height 67
click at [754, 33] on span "My Profile" at bounding box center [740, 34] width 64 height 19
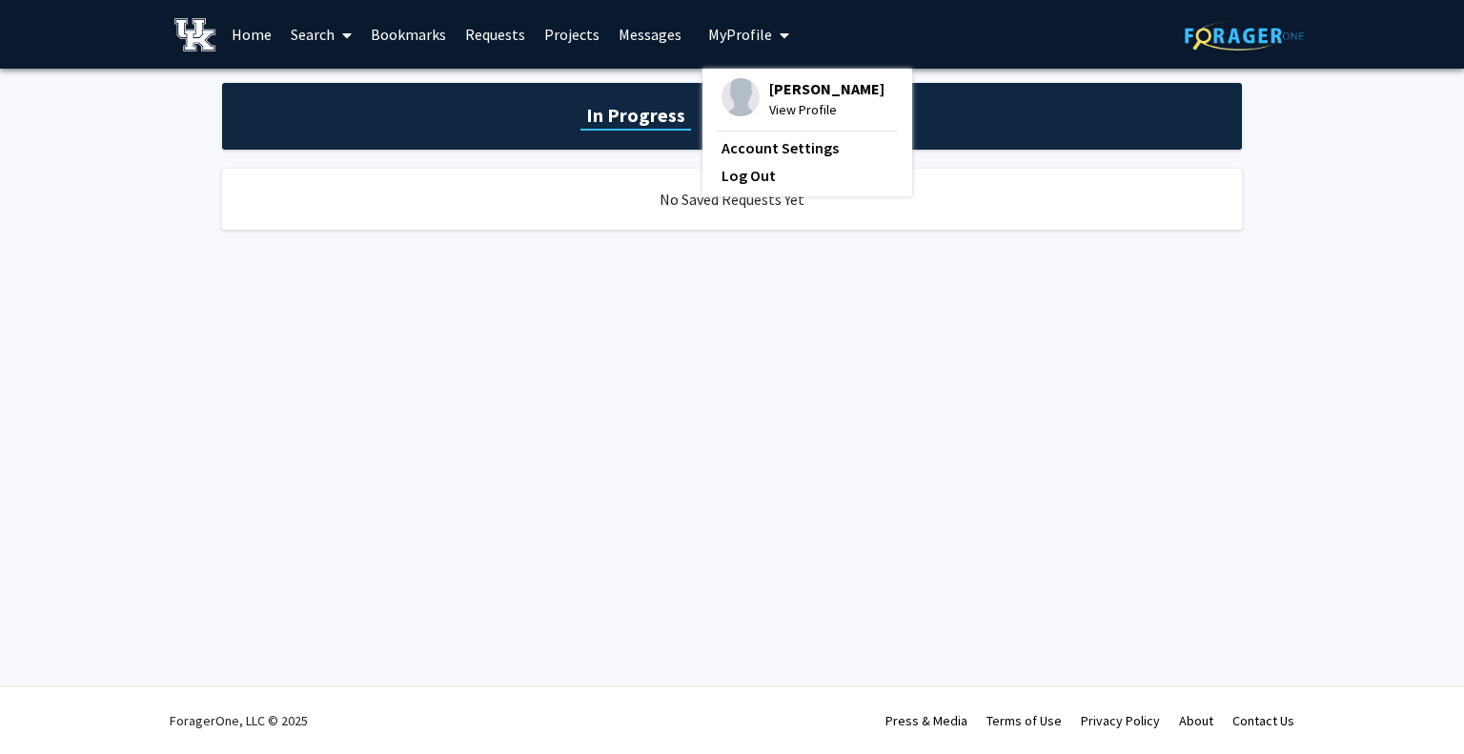
click at [769, 113] on span "View Profile" at bounding box center [826, 109] width 115 height 21
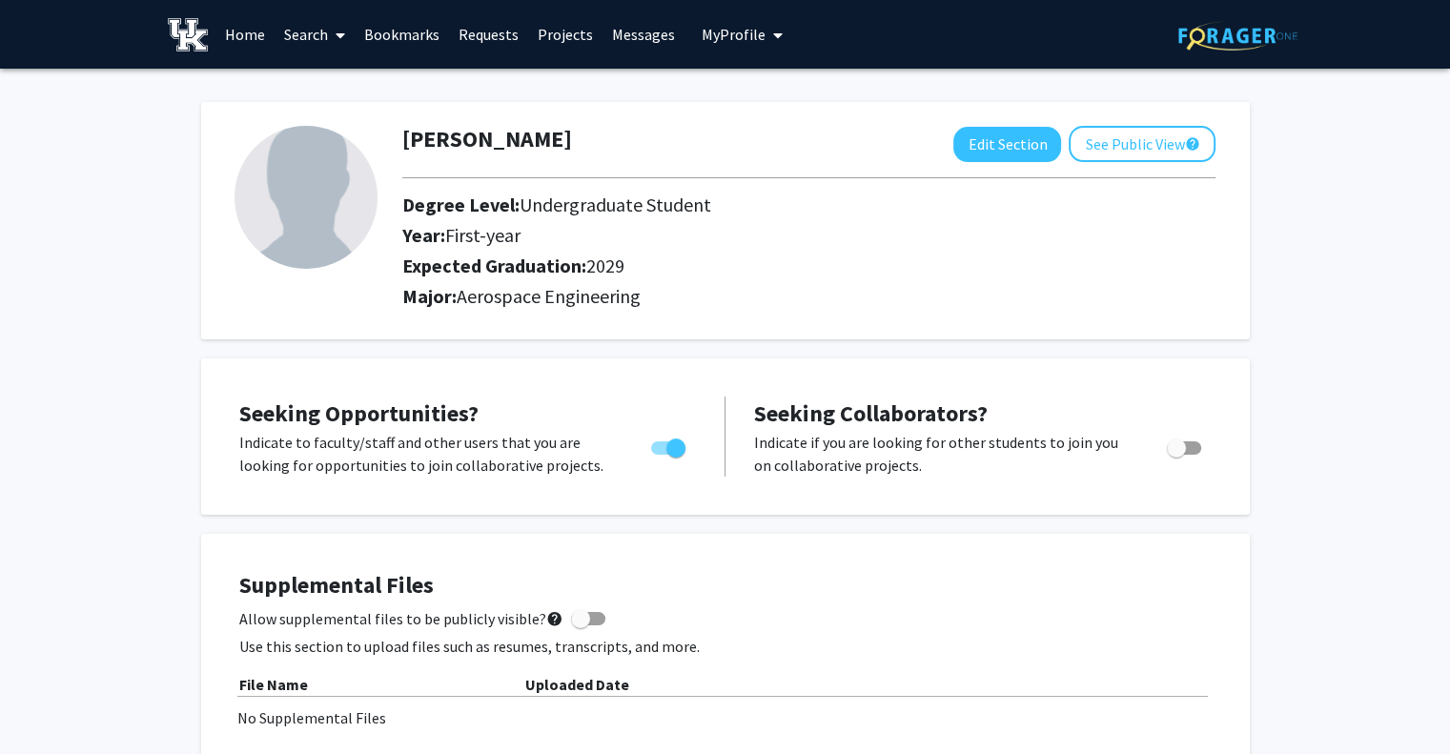
click at [307, 33] on link "Search" at bounding box center [315, 34] width 80 height 67
click at [351, 91] on span "Faculty/Staff" at bounding box center [345, 88] width 140 height 38
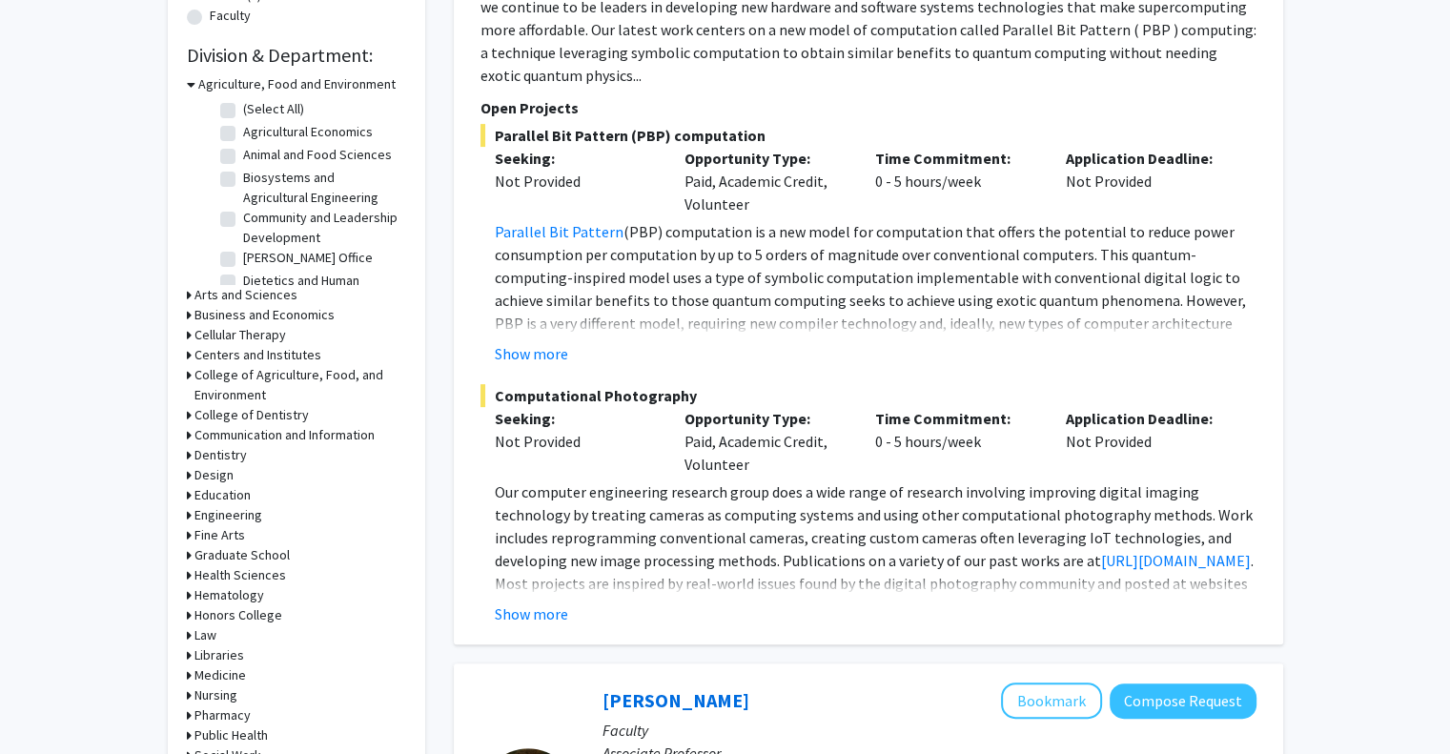
scroll to position [544, 0]
click at [543, 601] on button "Show more" at bounding box center [531, 612] width 73 height 23
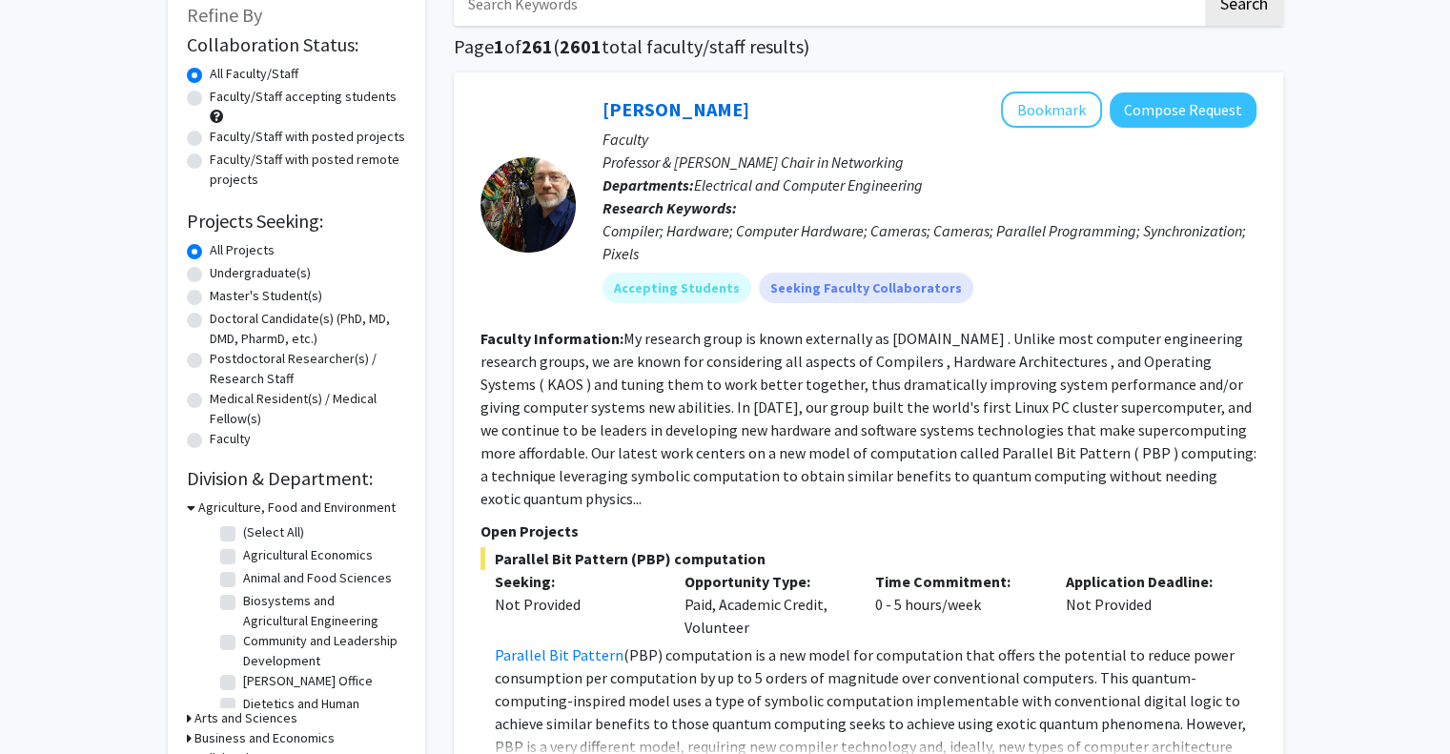
scroll to position [126, 0]
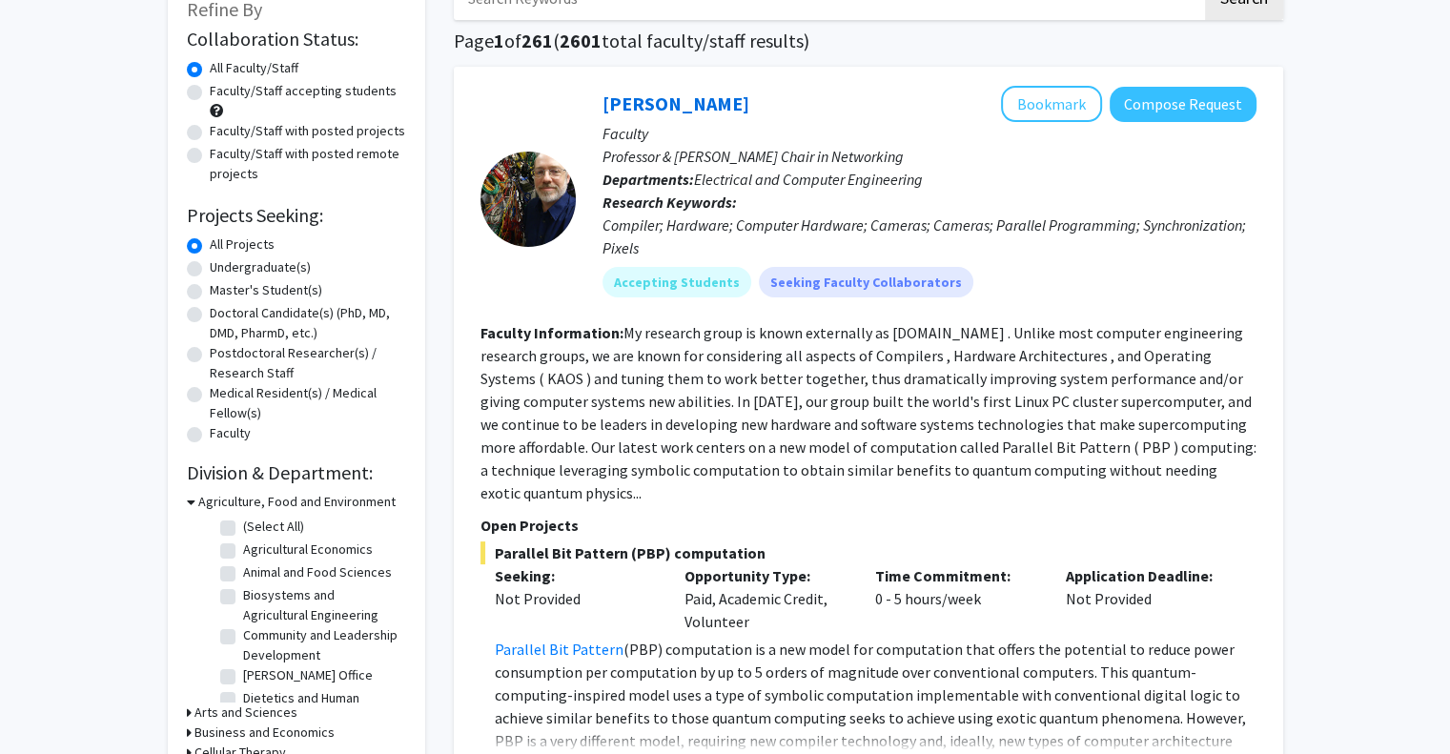
click at [210, 267] on label "Undergraduate(s)" at bounding box center [260, 267] width 101 height 20
click at [210, 267] on input "Undergraduate(s)" at bounding box center [216, 263] width 12 height 12
radio input "true"
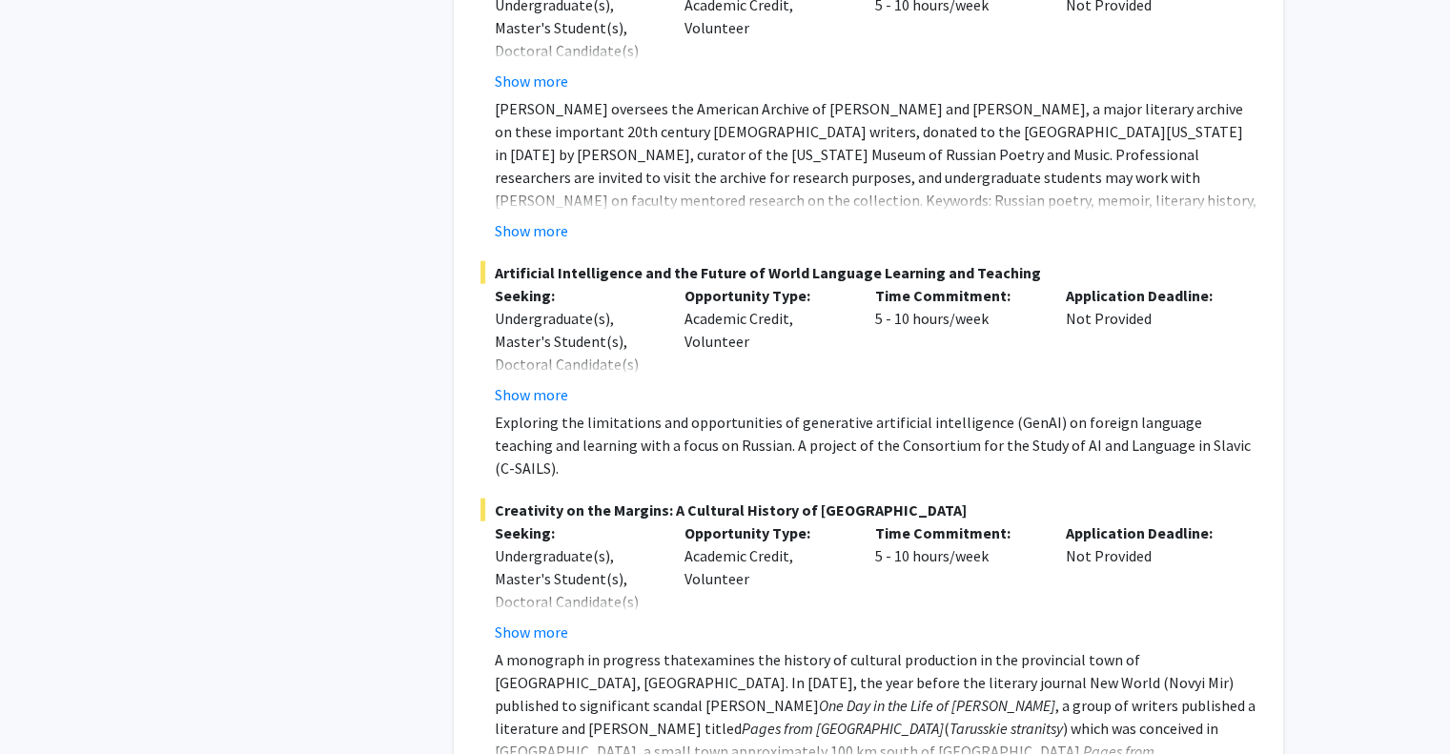
scroll to position [4419, 0]
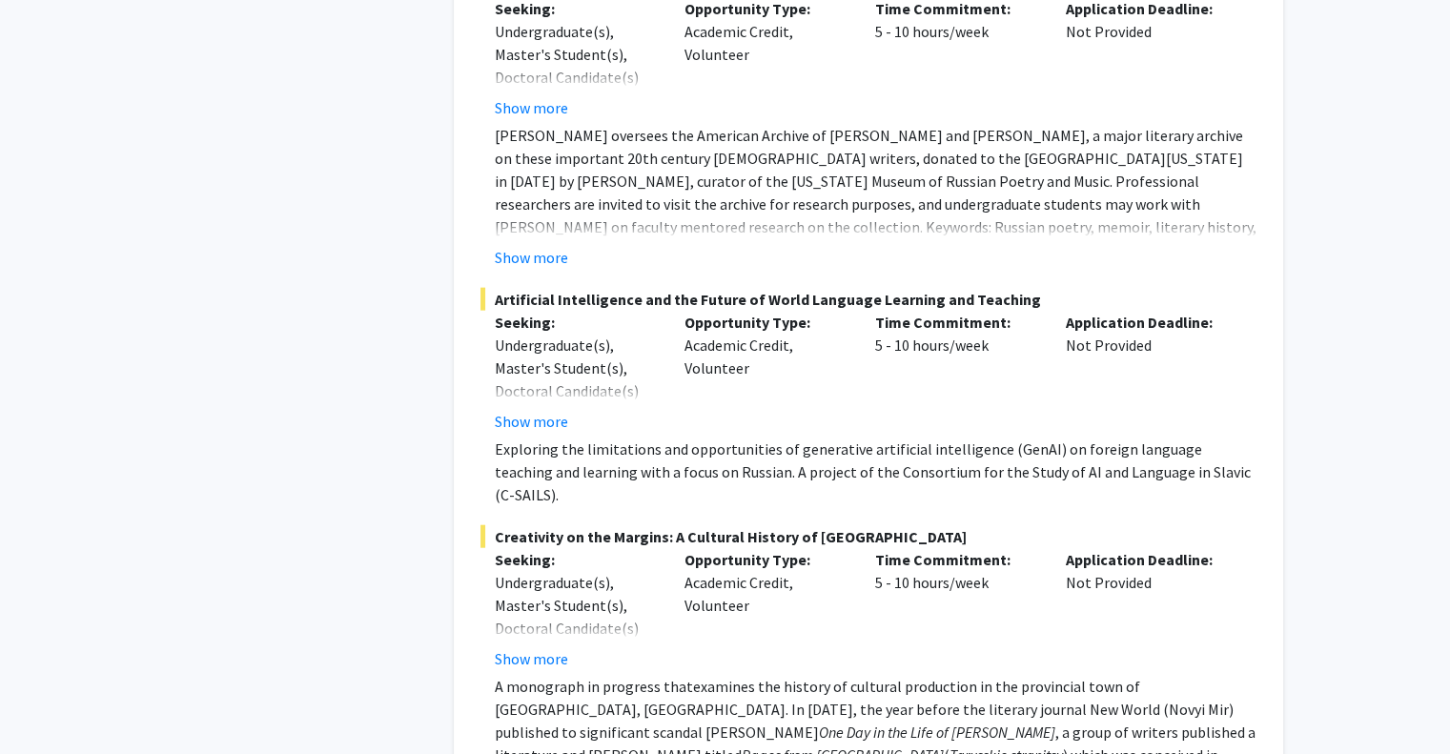
click at [496, 410] on button "Show more" at bounding box center [531, 421] width 73 height 23
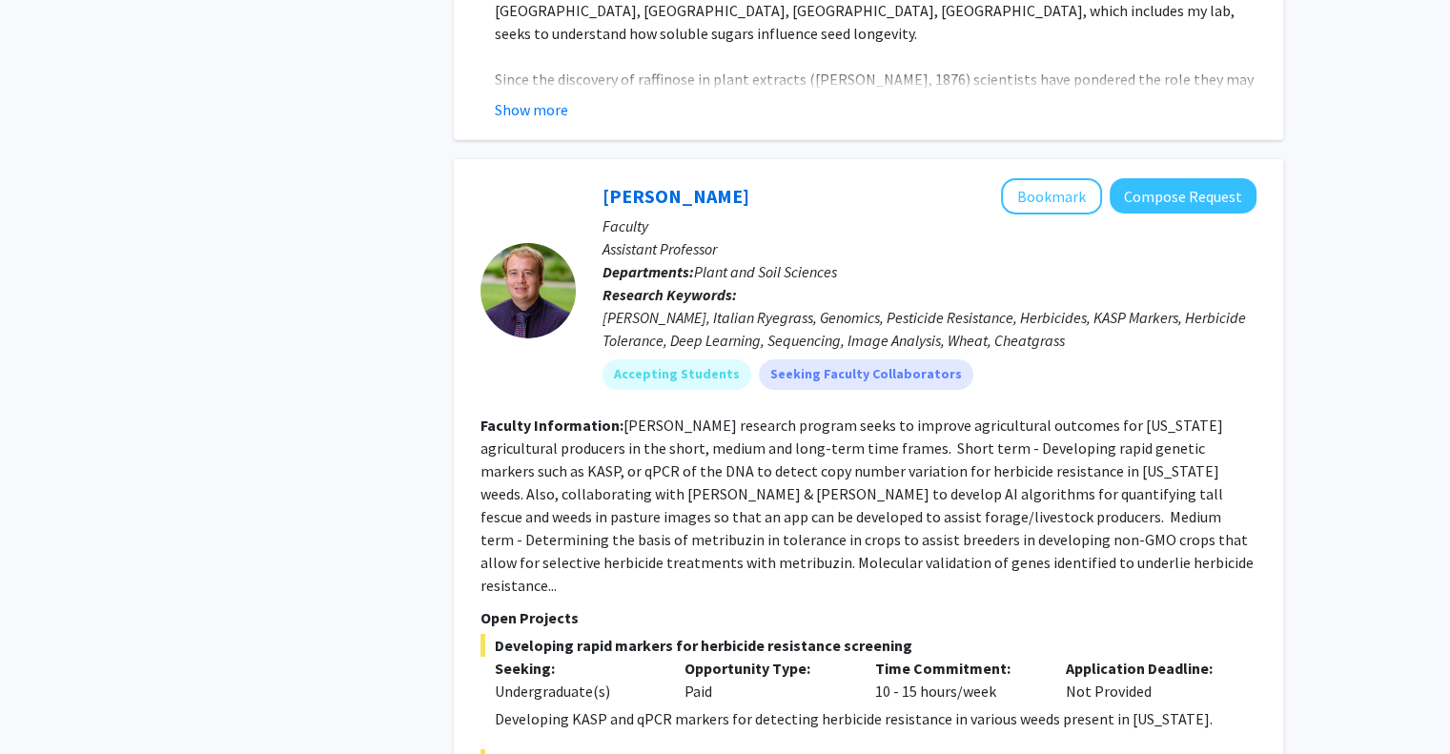
scroll to position [6199, 0]
